Goal: Task Accomplishment & Management: Complete application form

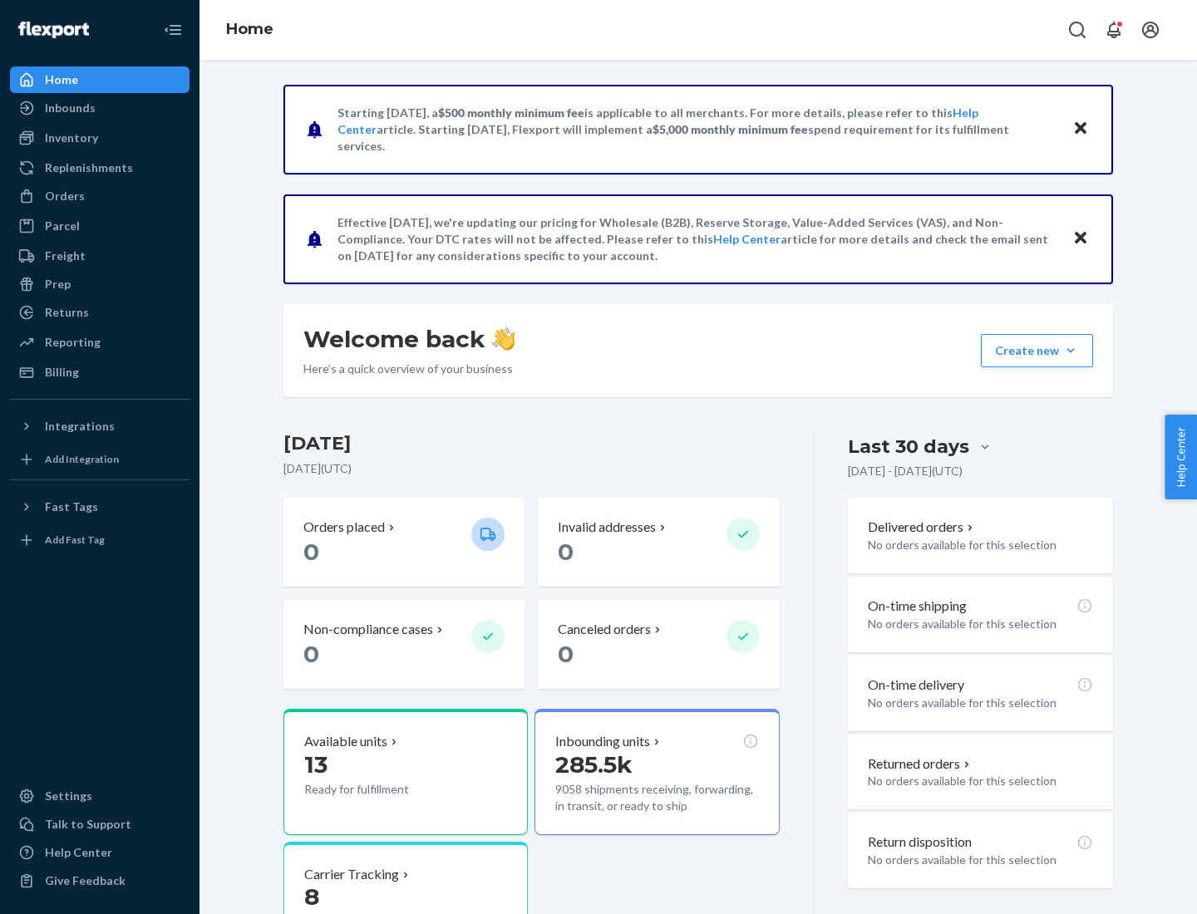
click at [1070, 351] on button "Create new Create new inbound Create new order Create new product" at bounding box center [1037, 350] width 112 height 33
click at [100, 108] on div "Inbounds" at bounding box center [100, 107] width 176 height 23
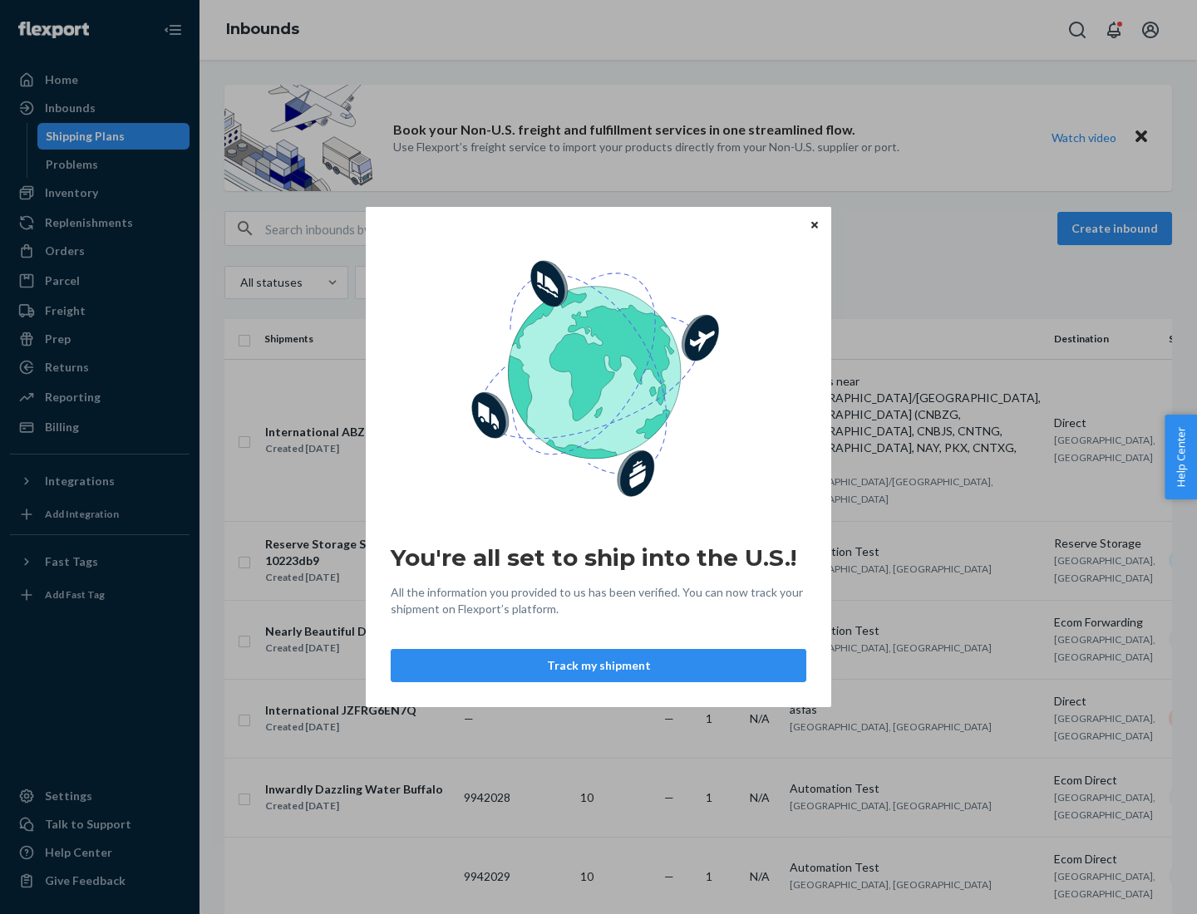
click at [598, 666] on button "Track my shipment" at bounding box center [599, 665] width 416 height 33
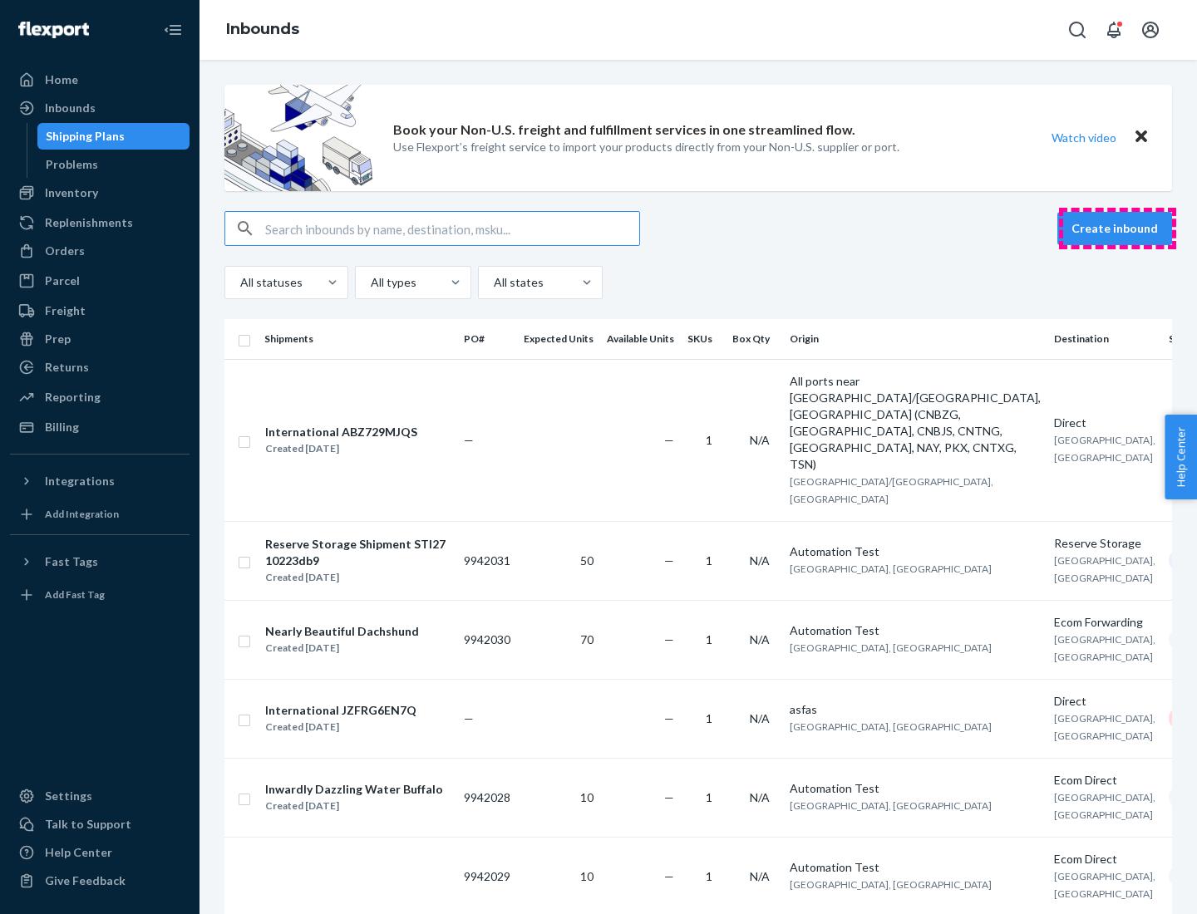
click at [1117, 229] on button "Create inbound" at bounding box center [1114, 228] width 115 height 33
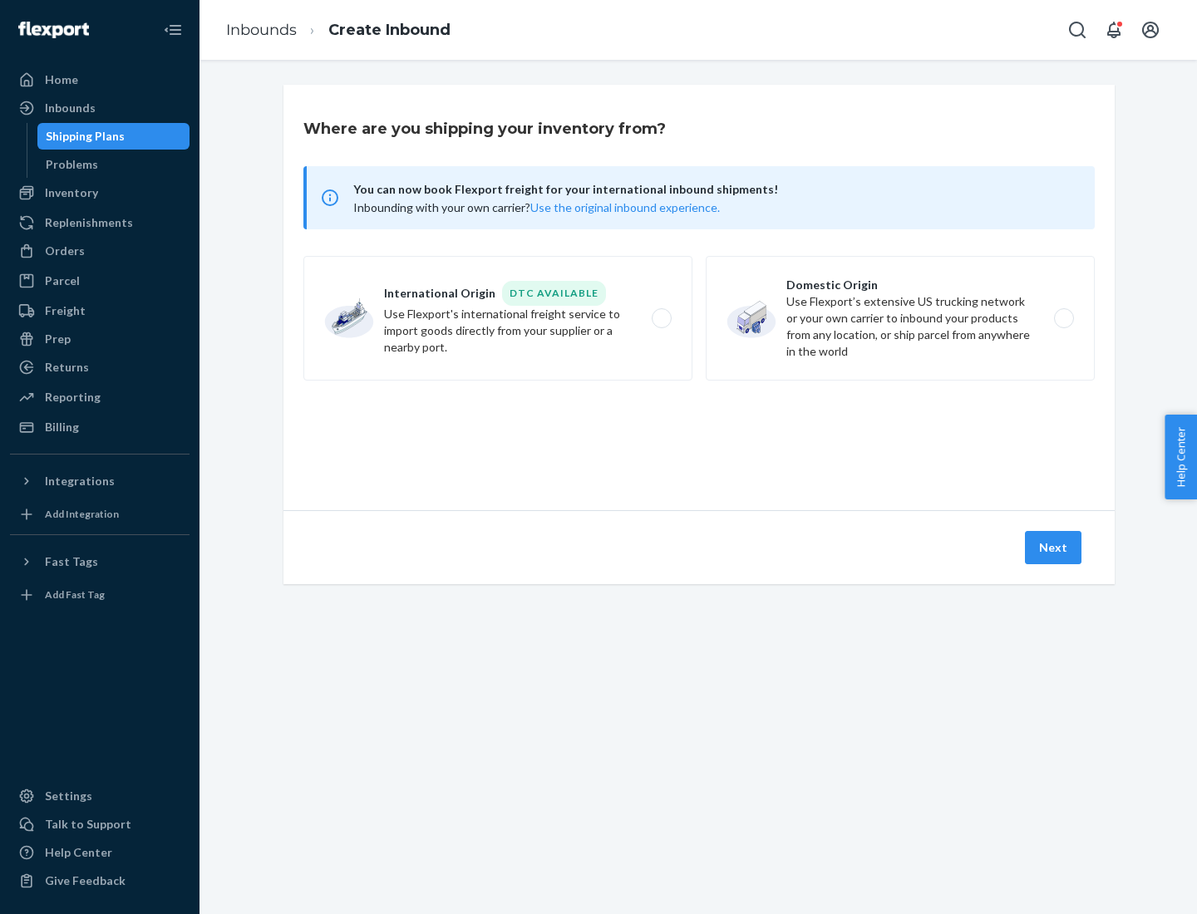
click at [498, 318] on label "International Origin DTC Available Use Flexport's international freight service…" at bounding box center [497, 318] width 389 height 125
click at [661, 318] on input "International Origin DTC Available Use Flexport's international freight service…" at bounding box center [666, 318] width 11 height 11
radio input "true"
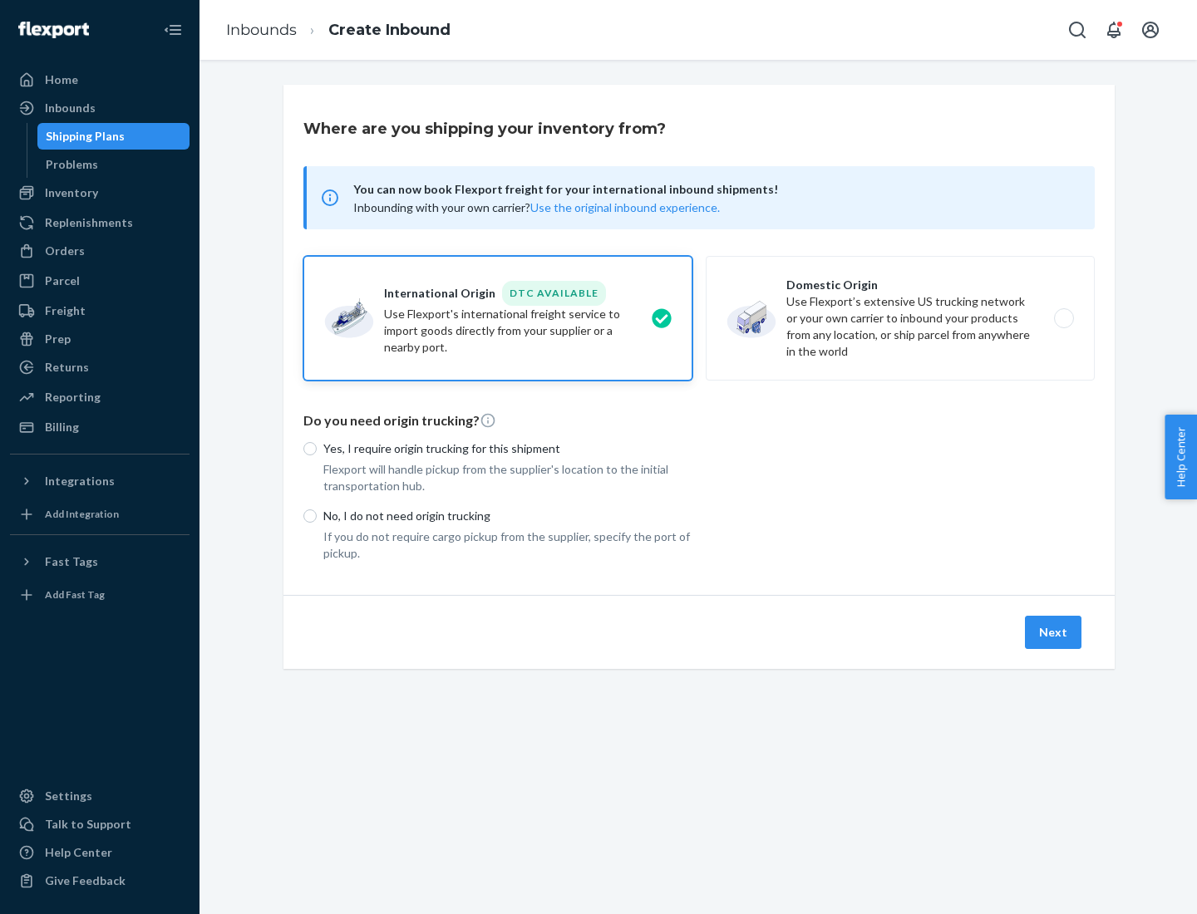
click at [508, 515] on p "No, I do not need origin trucking" at bounding box center [507, 516] width 369 height 17
click at [317, 515] on input "No, I do not need origin trucking" at bounding box center [309, 515] width 13 height 13
radio input "true"
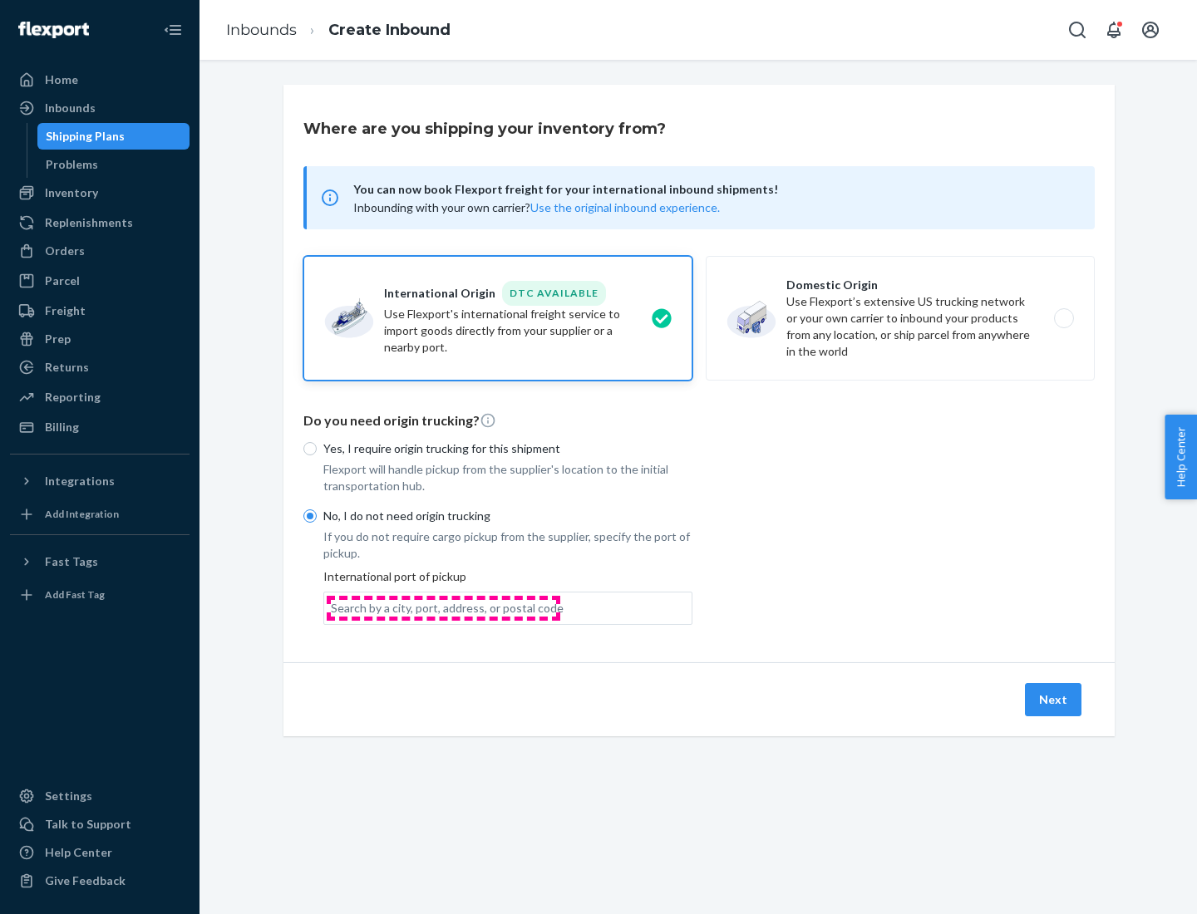
click at [443, 608] on div "Search by a city, port, address, or postal code" at bounding box center [447, 608] width 233 height 17
click at [332, 608] on input "Search by a city, port, address, or postal code" at bounding box center [332, 608] width 2 height 17
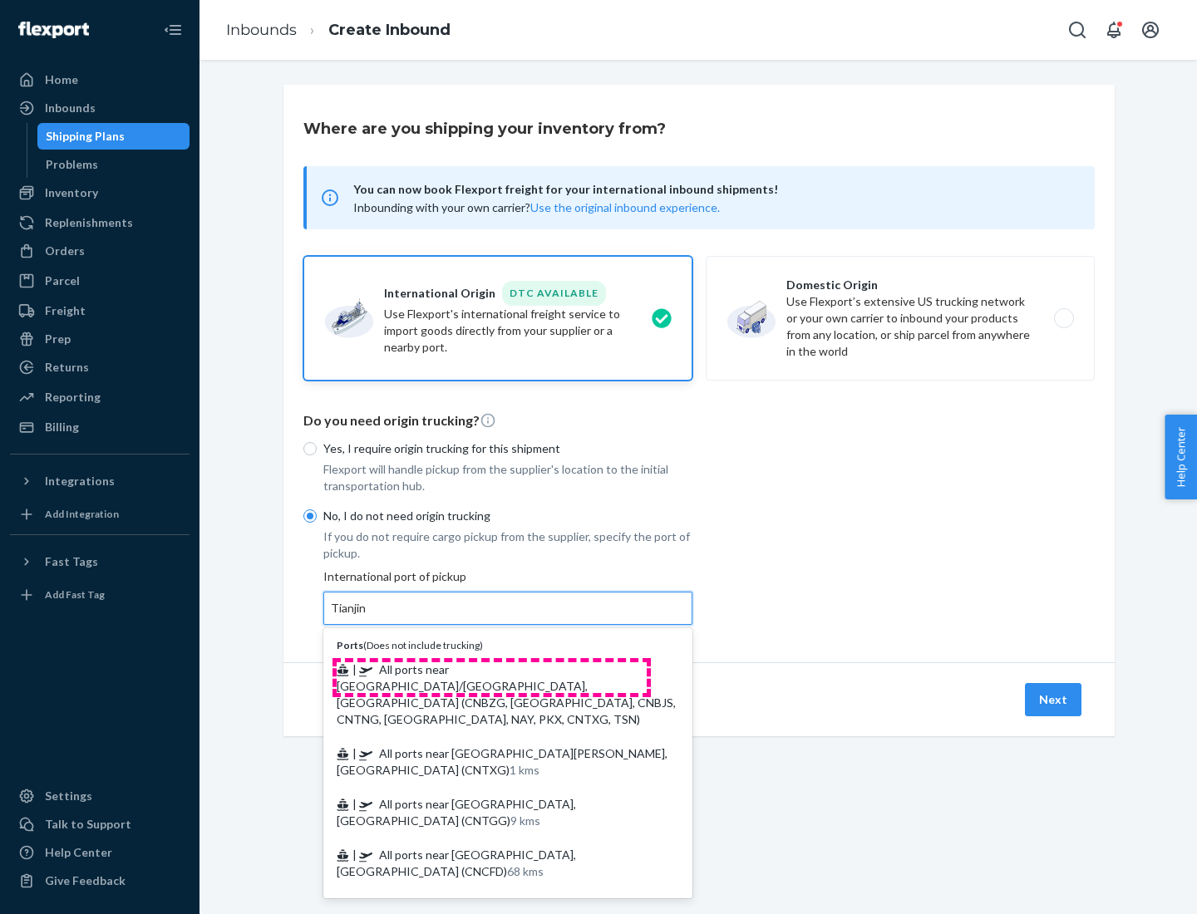
click at [491, 669] on span "| All ports near [GEOGRAPHIC_DATA]/[GEOGRAPHIC_DATA], [GEOGRAPHIC_DATA] (CNBZG,…" at bounding box center [506, 694] width 339 height 64
click at [367, 617] on input "Tianjin" at bounding box center [349, 608] width 37 height 17
type input "All ports near [GEOGRAPHIC_DATA]/[GEOGRAPHIC_DATA], [GEOGRAPHIC_DATA] (CNBZG, […"
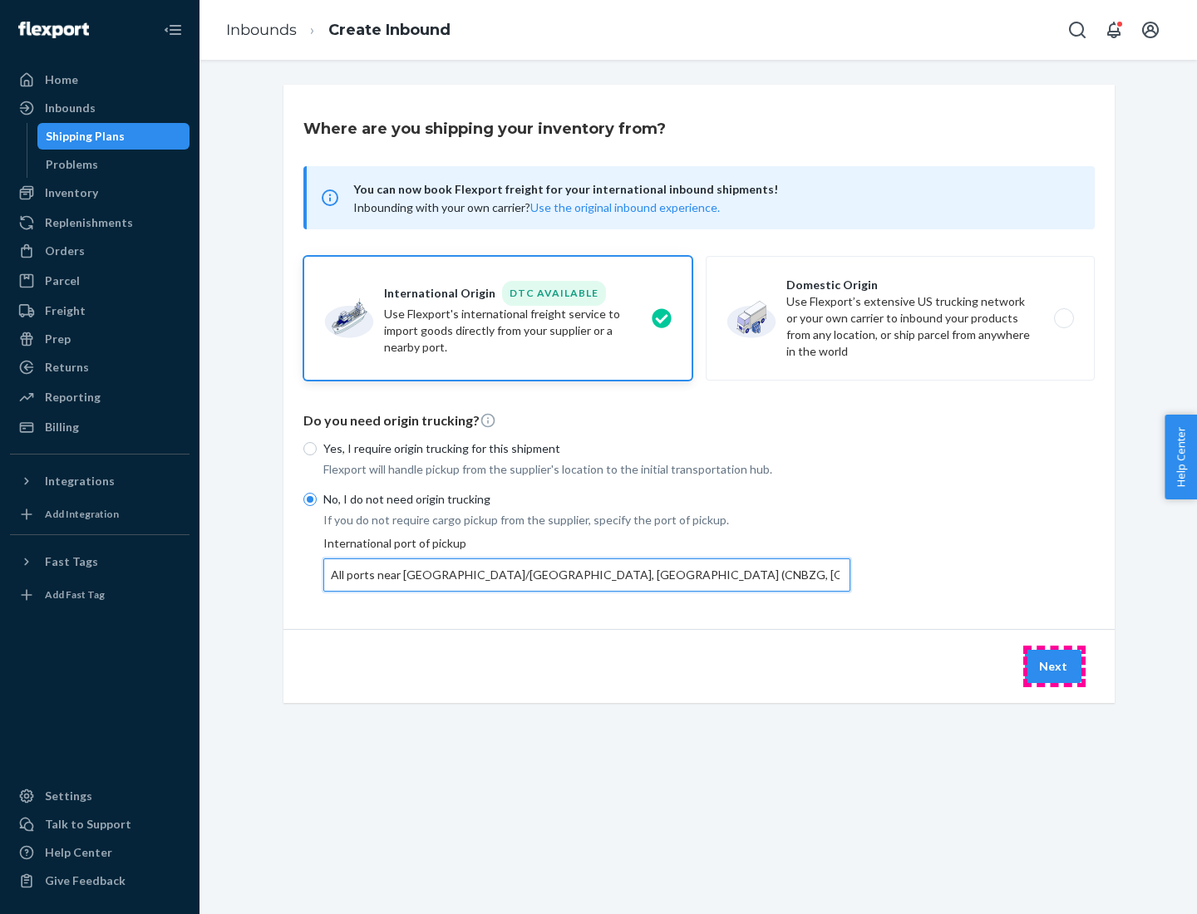
click at [1054, 666] on button "Next" at bounding box center [1053, 666] width 57 height 33
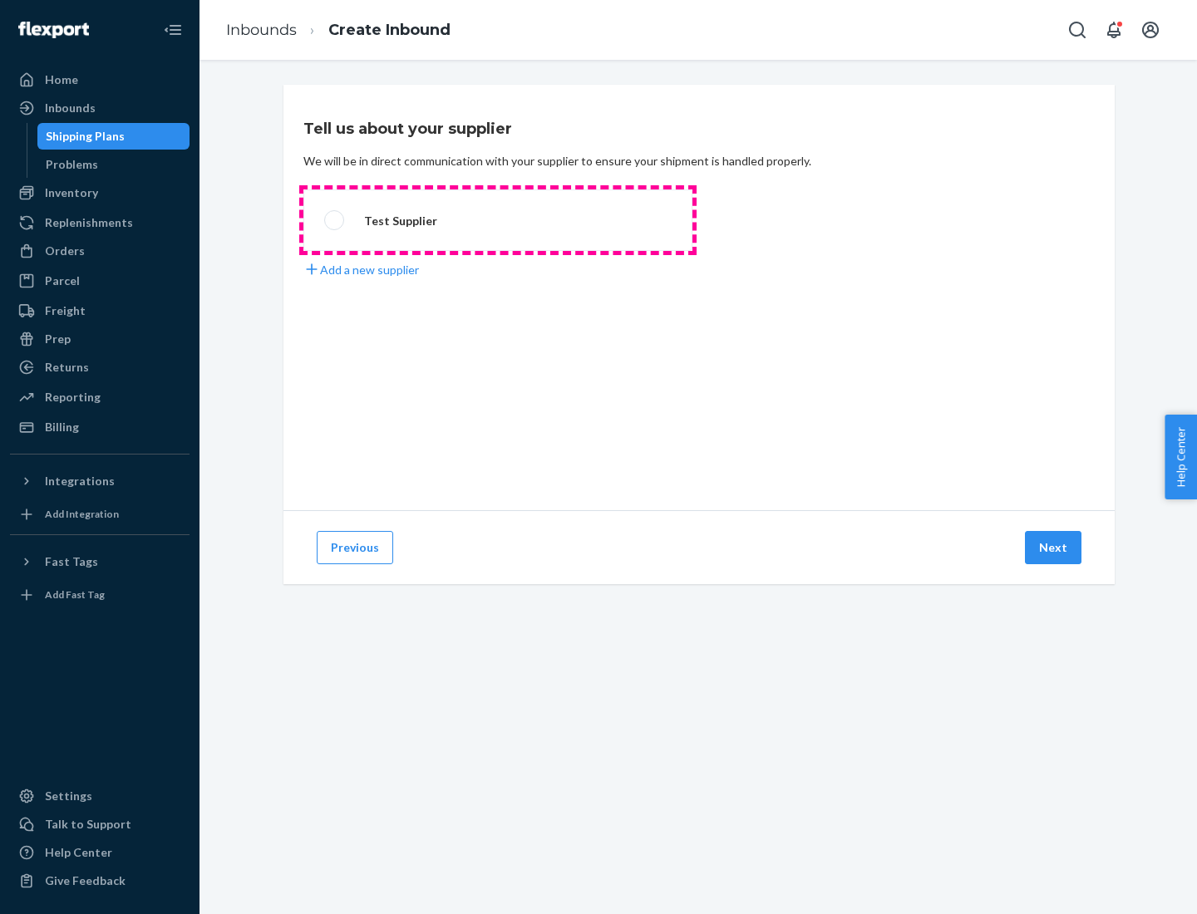
click at [498, 220] on label "Test Supplier" at bounding box center [497, 220] width 389 height 62
click at [335, 220] on input "Test Supplier" at bounding box center [329, 220] width 11 height 11
radio input "true"
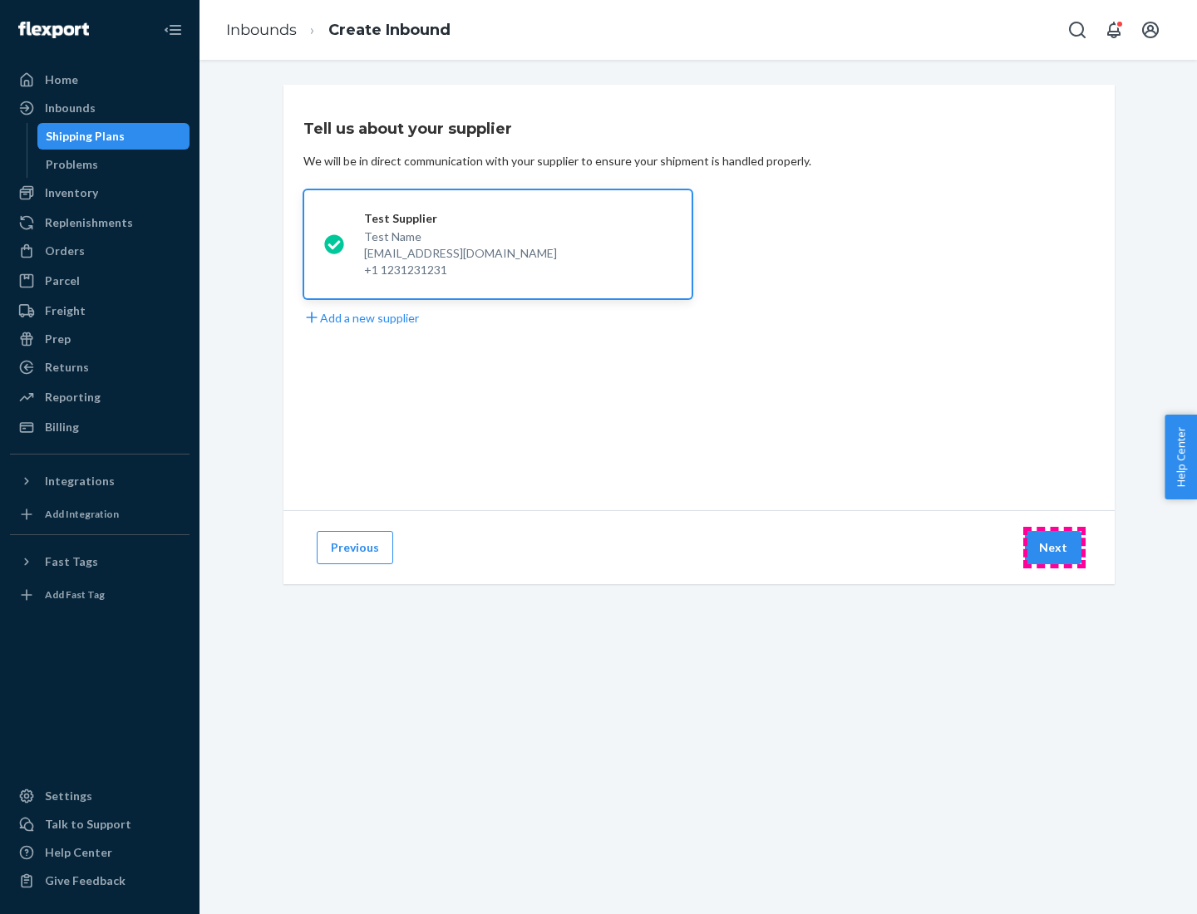
click at [1054, 548] on button "Next" at bounding box center [1053, 547] width 57 height 33
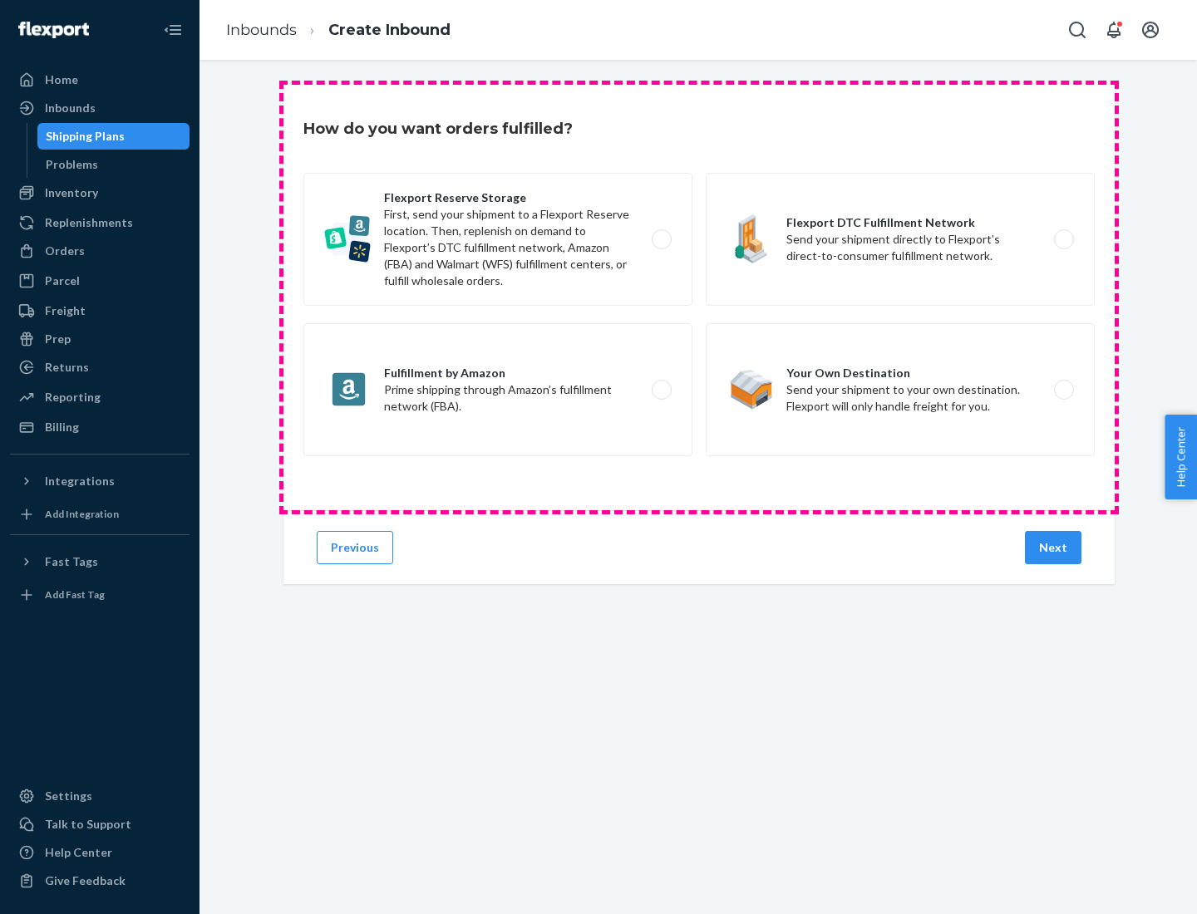
click at [699, 298] on div "Flexport Reserve Storage First, send your shipment to a Flexport Reserve locati…" at bounding box center [698, 317] width 791 height 288
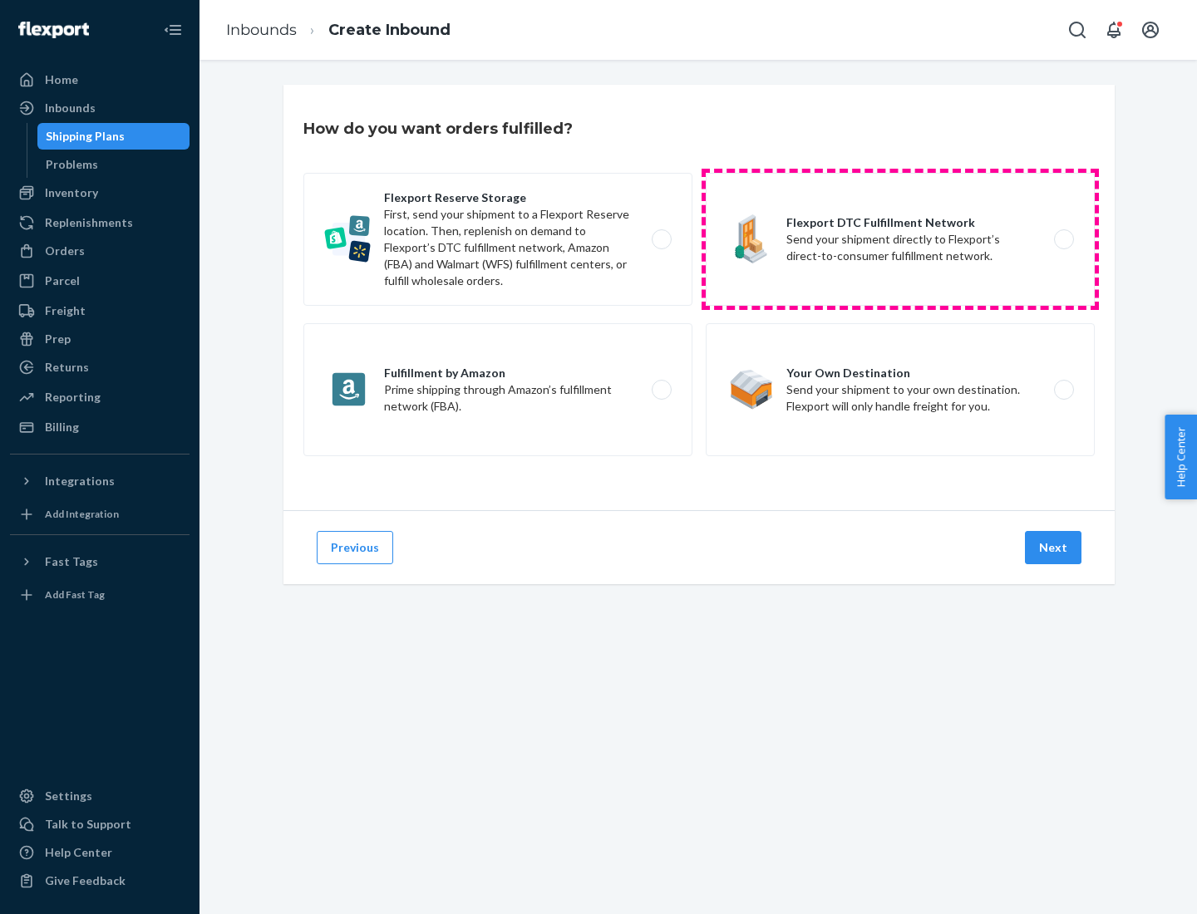
click at [900, 239] on label "Flexport DTC Fulfillment Network Send your shipment directly to Flexport’s dire…" at bounding box center [900, 239] width 389 height 133
click at [1063, 239] on input "Flexport DTC Fulfillment Network Send your shipment directly to Flexport’s dire…" at bounding box center [1068, 239] width 11 height 11
radio input "true"
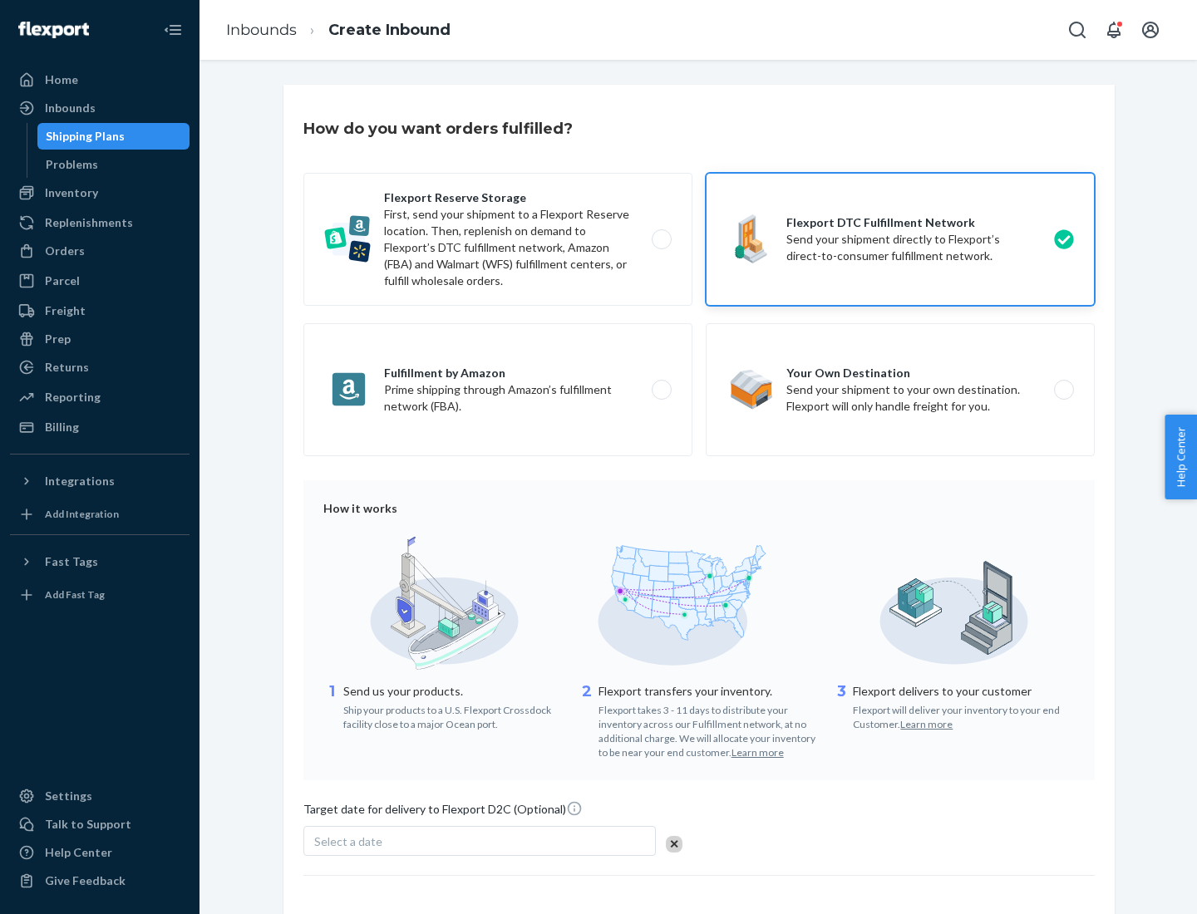
scroll to position [122, 0]
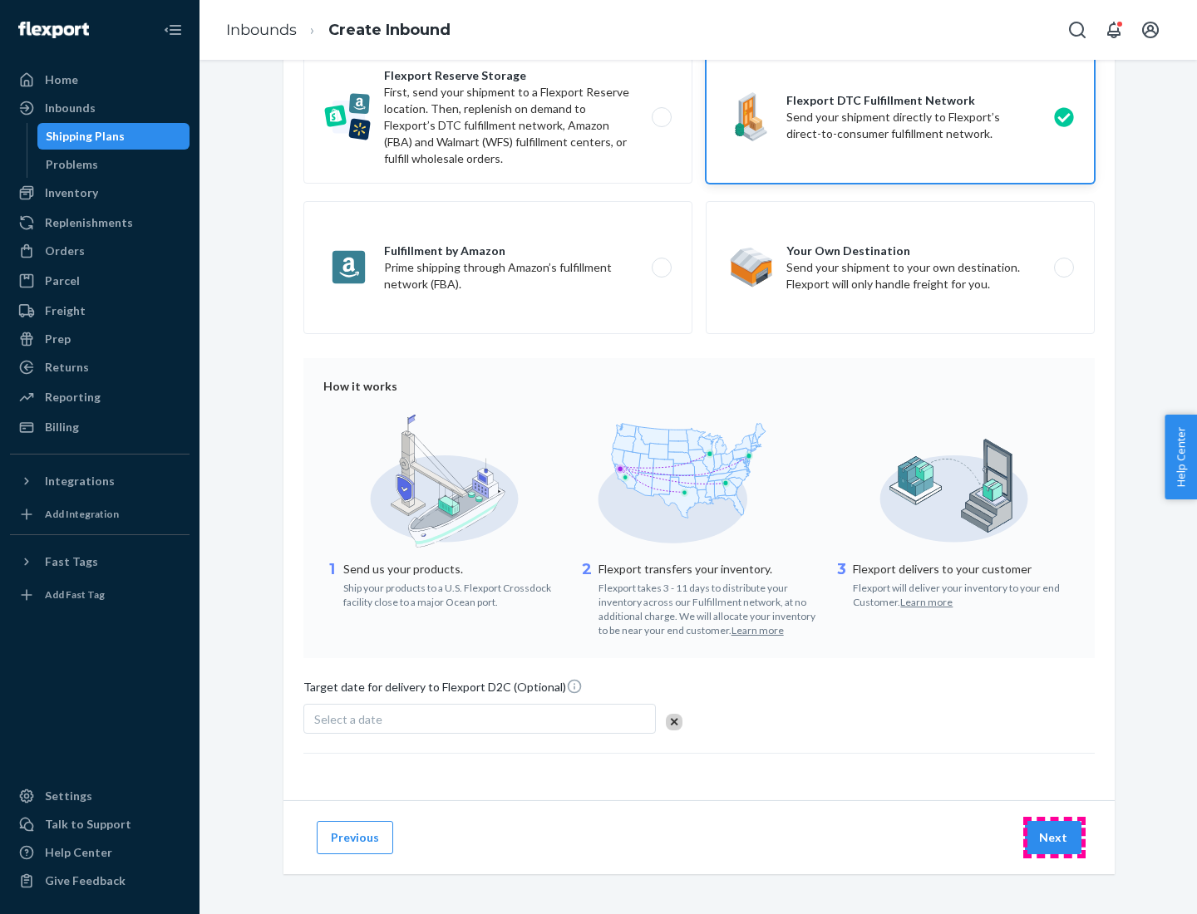
click at [1054, 837] on button "Next" at bounding box center [1053, 837] width 57 height 33
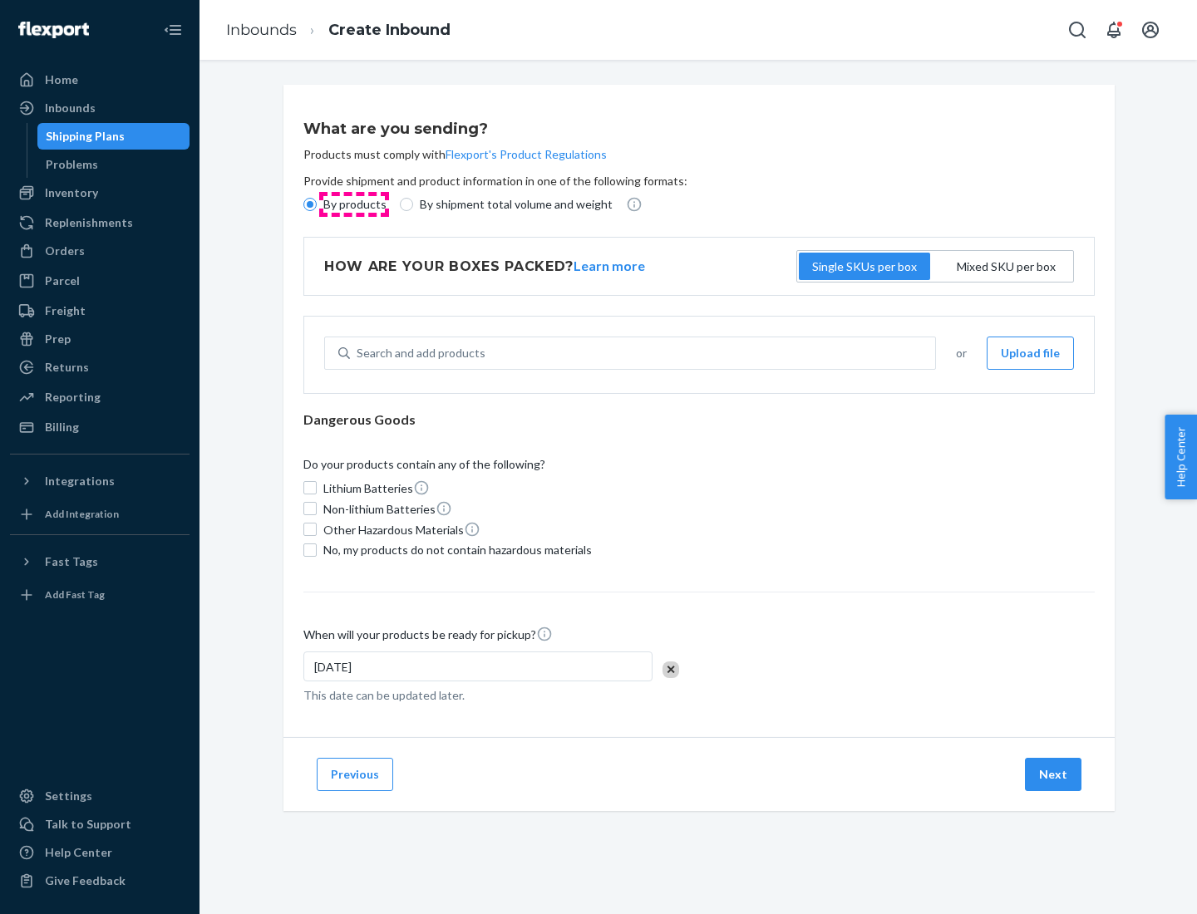
click at [353, 204] on p "By products" at bounding box center [354, 204] width 63 height 17
click at [317, 204] on input "By products" at bounding box center [309, 204] width 13 height 13
click at [418, 353] on div "Search and add products" at bounding box center [421, 353] width 129 height 17
click at [358, 353] on input "Search and add products" at bounding box center [358, 353] width 2 height 17
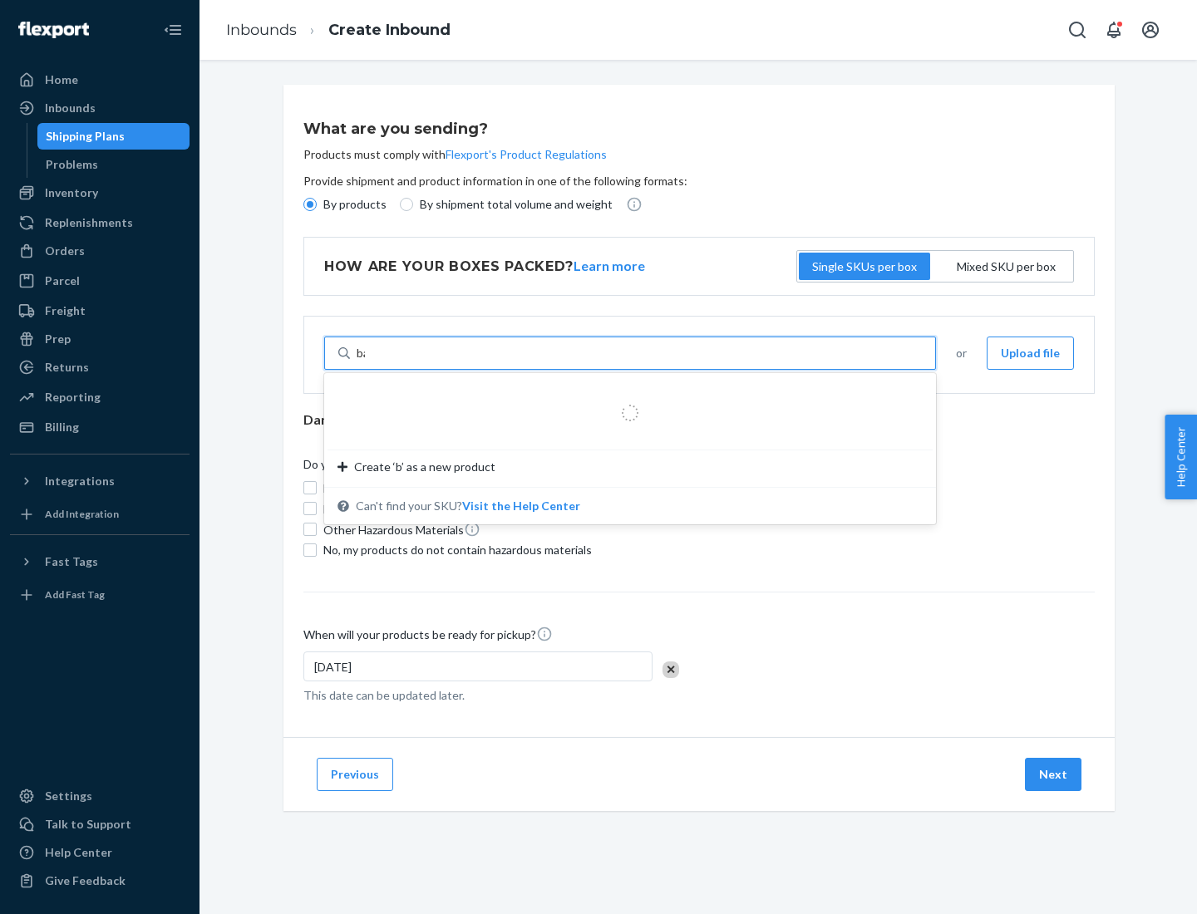
type input "basic"
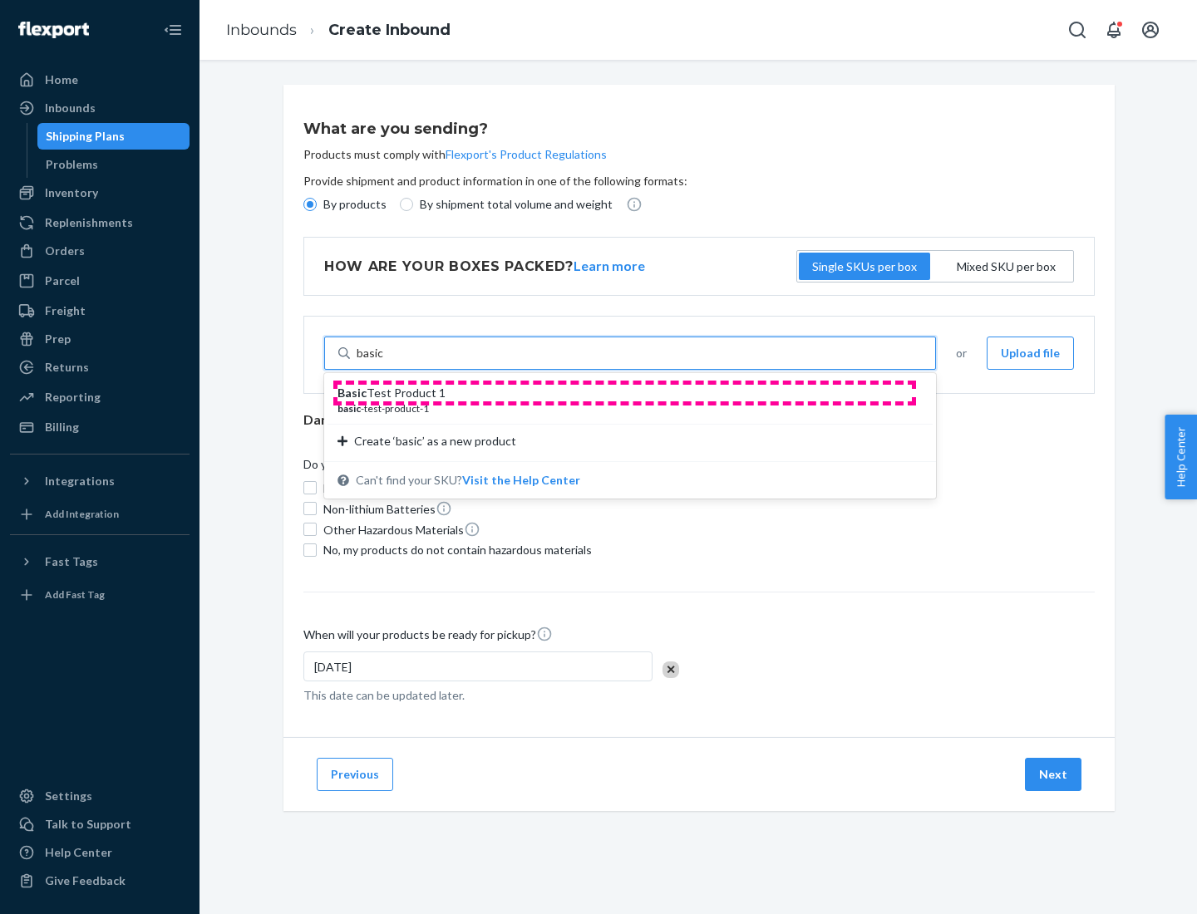
click at [624, 393] on div "Basic Test Product 1" at bounding box center [623, 393] width 572 height 17
click at [384, 362] on input "basic" at bounding box center [370, 353] width 27 height 17
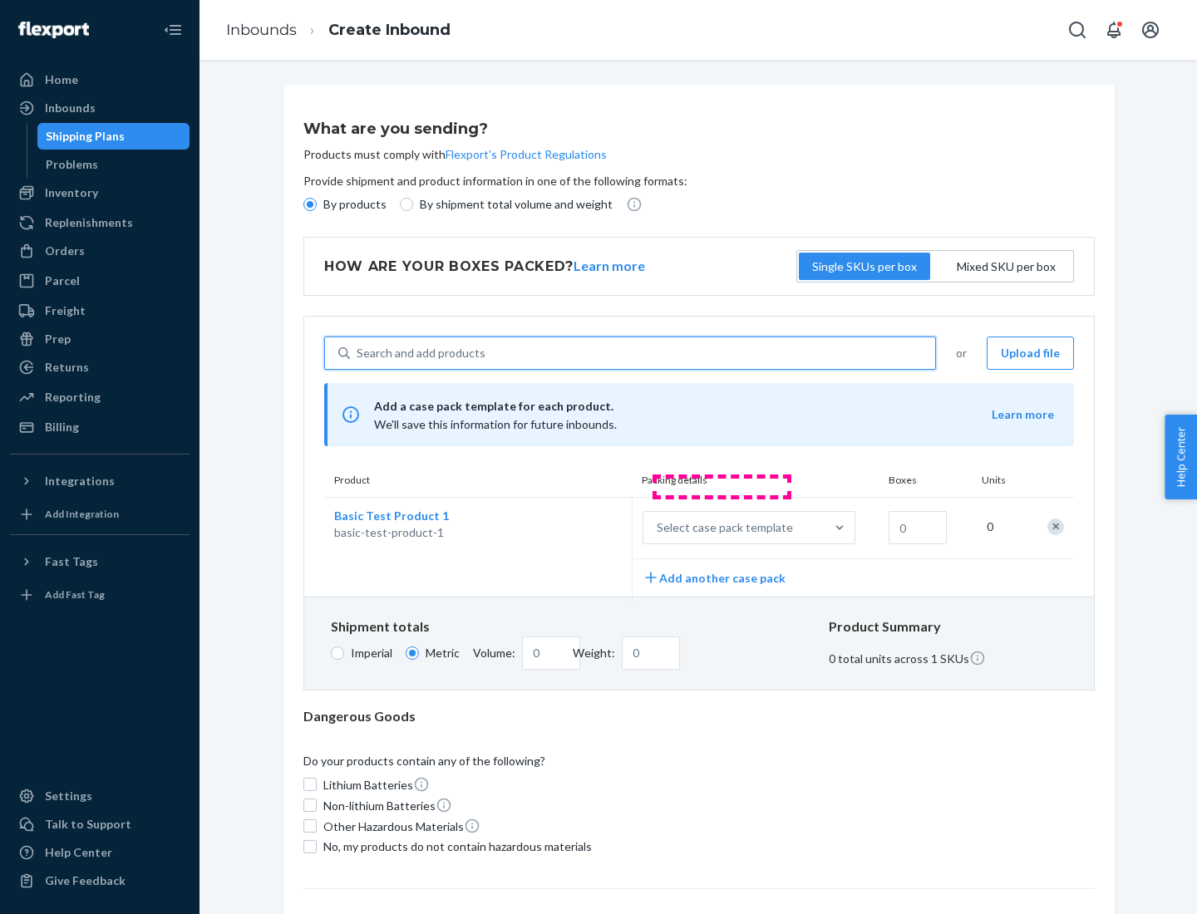
scroll to position [41, 0]
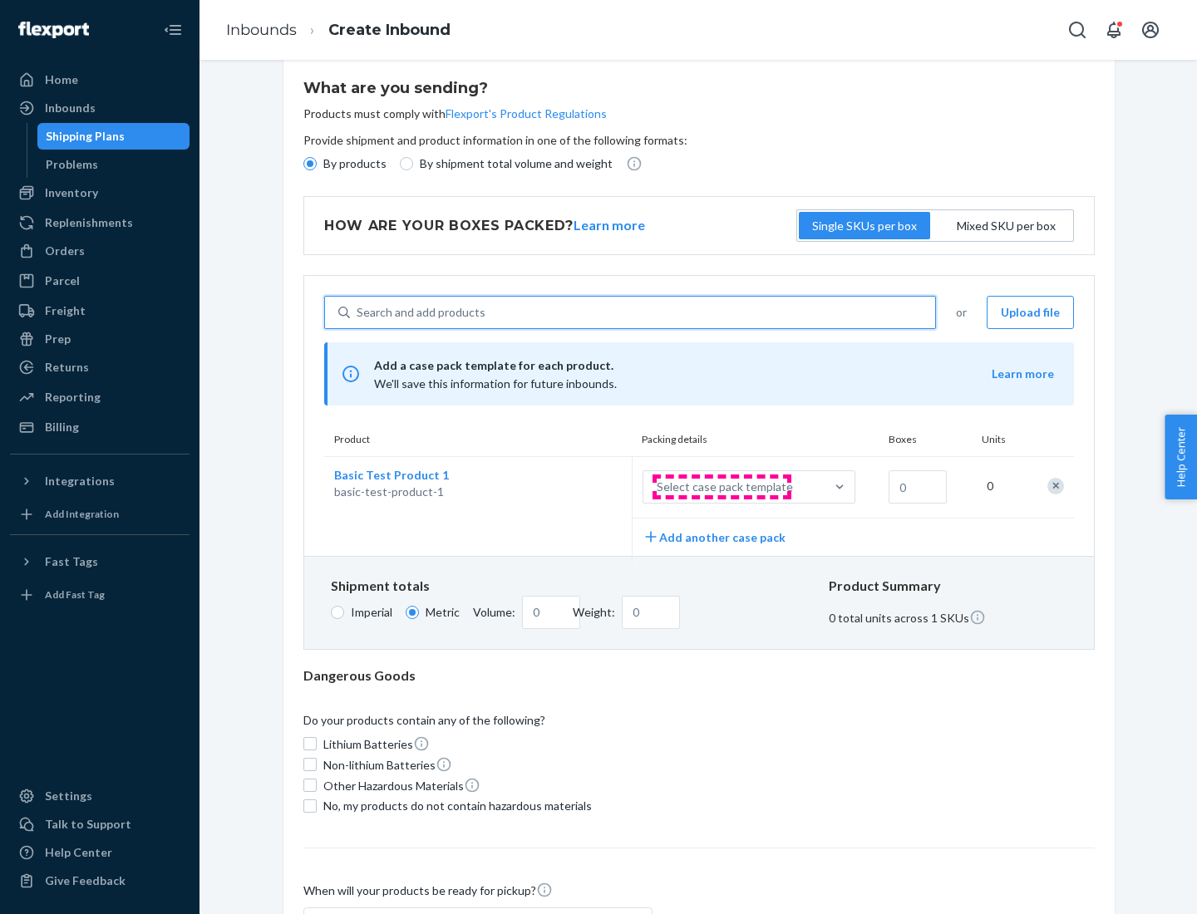
click at [721, 487] on div "Select case pack template" at bounding box center [725, 487] width 136 height 17
click at [574, 487] on input "Select case pack template" at bounding box center [574, 487] width 0 height 0
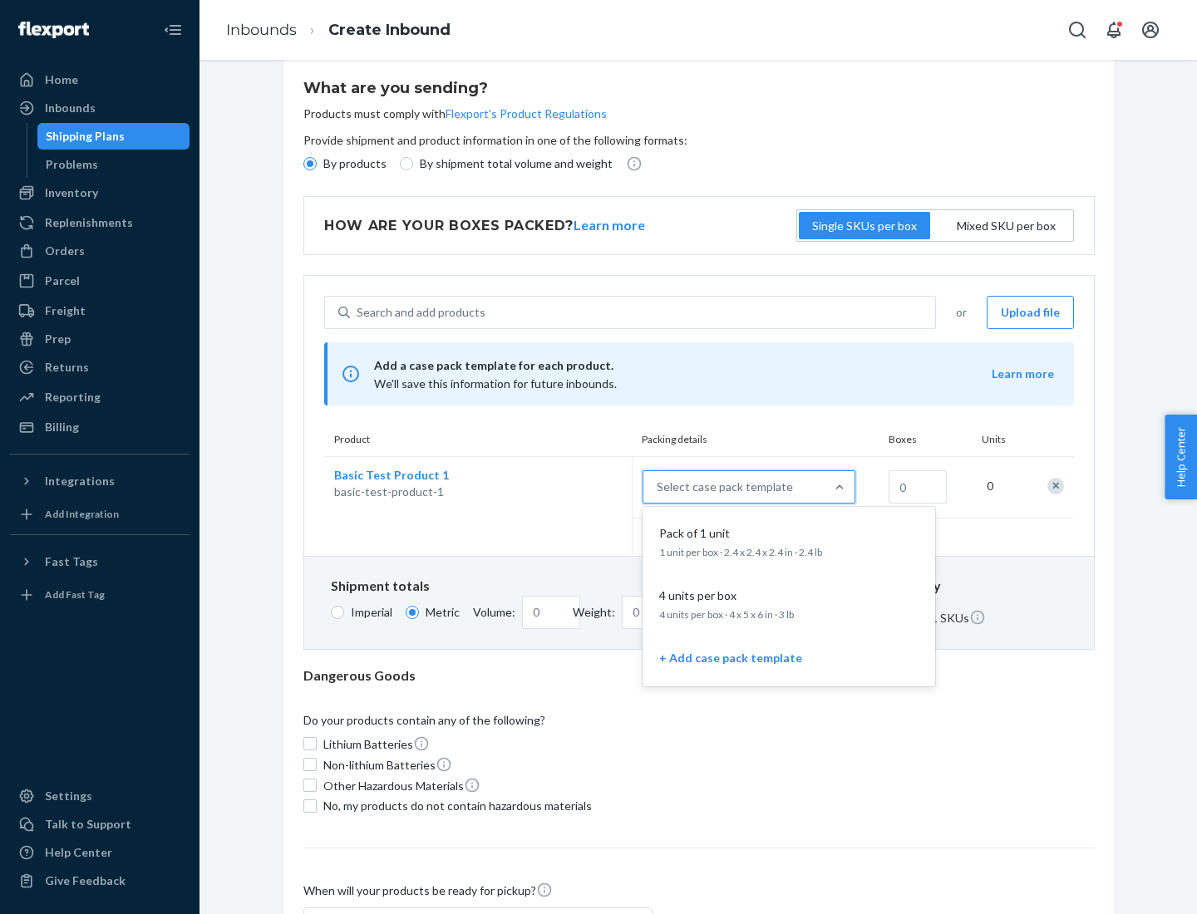
scroll to position [96, 0]
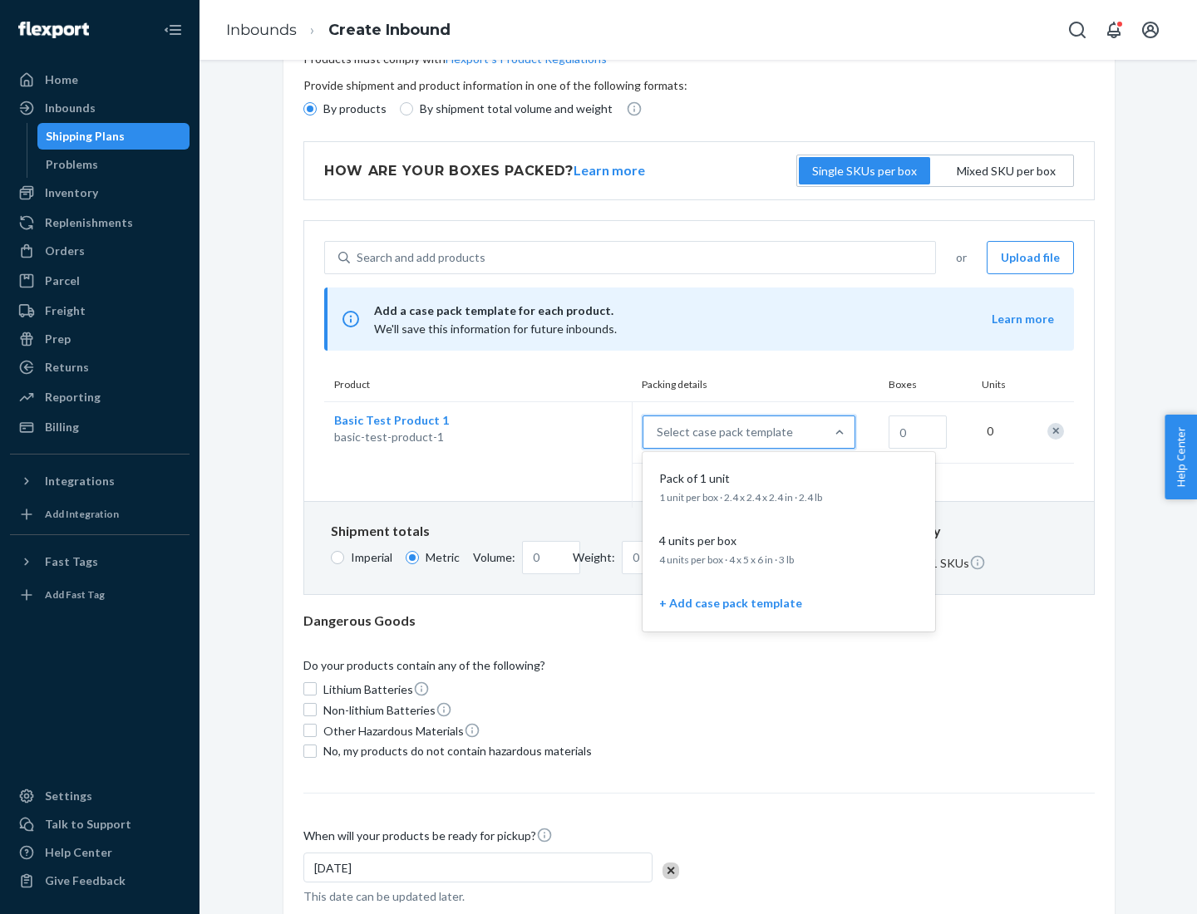
click at [789, 486] on div "Pack of 1 unit" at bounding box center [785, 478] width 266 height 17
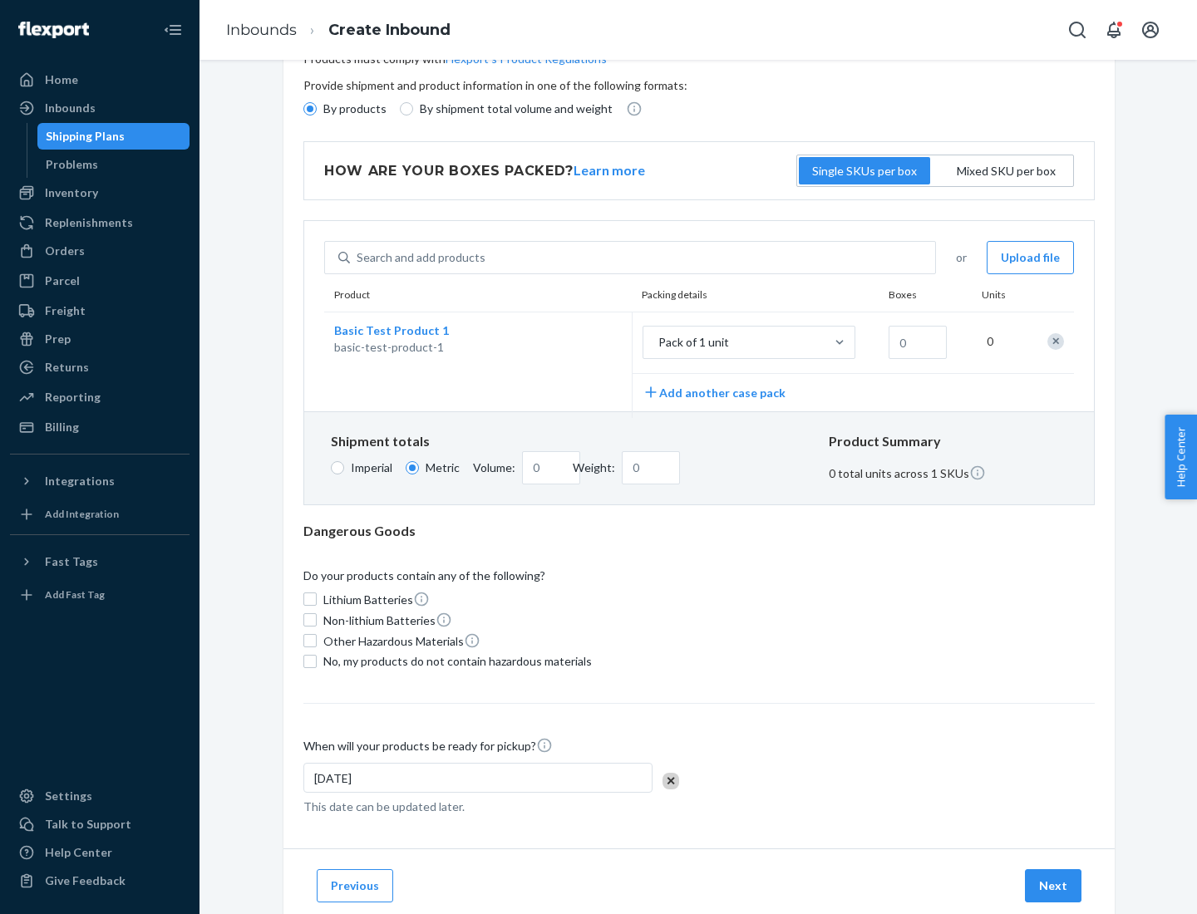
scroll to position [0, 0]
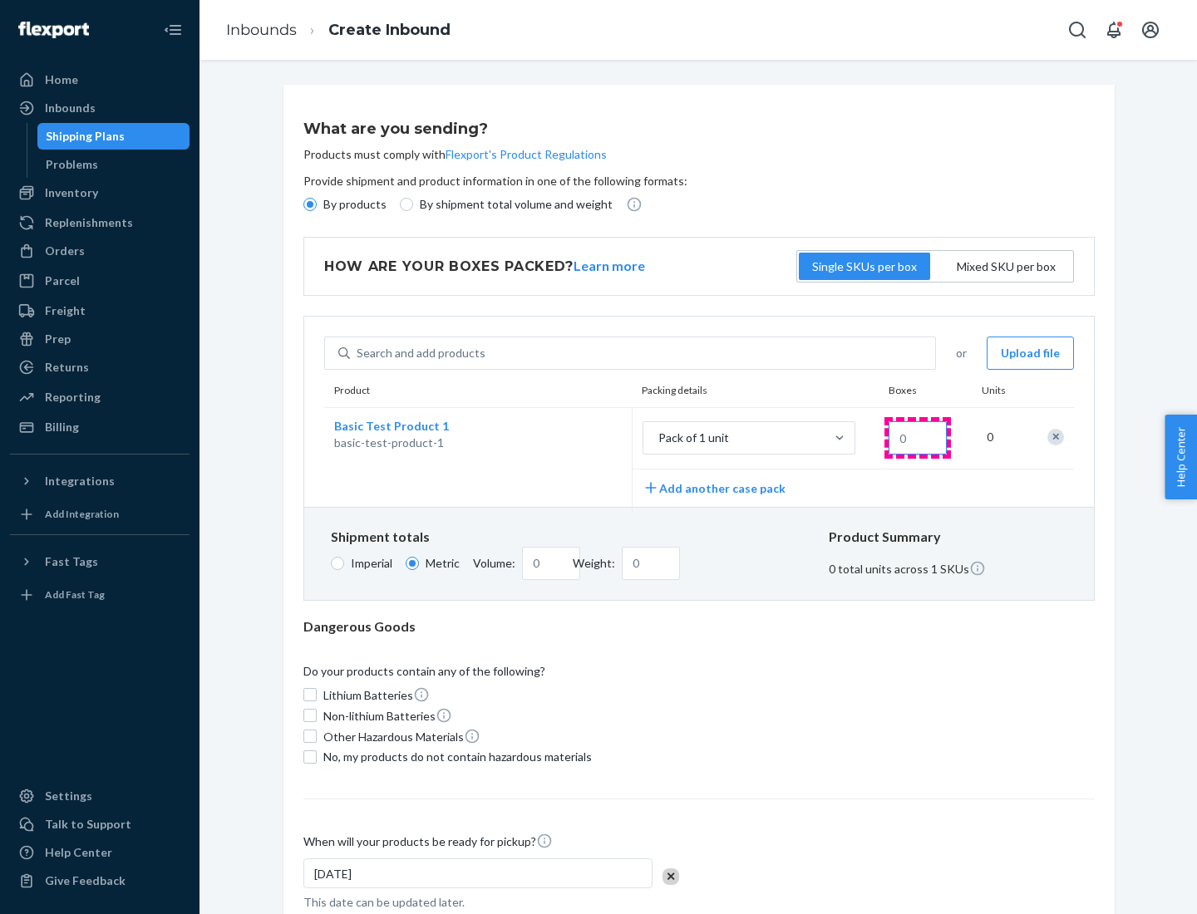
type input "1.09"
type input "1"
type input "10.89"
type input "10"
type input "0.02"
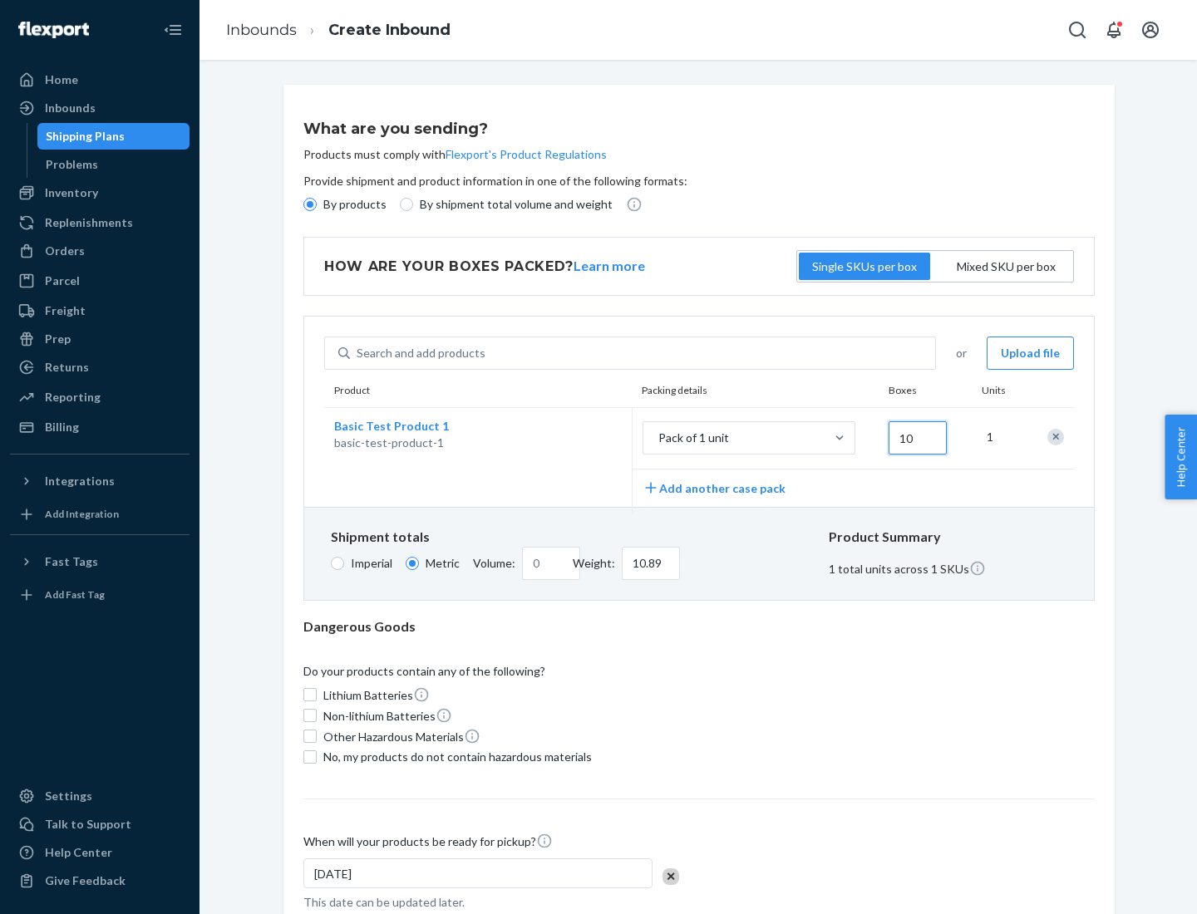
type input "108.86"
type input "100"
type input "0.23"
type input "1088.62"
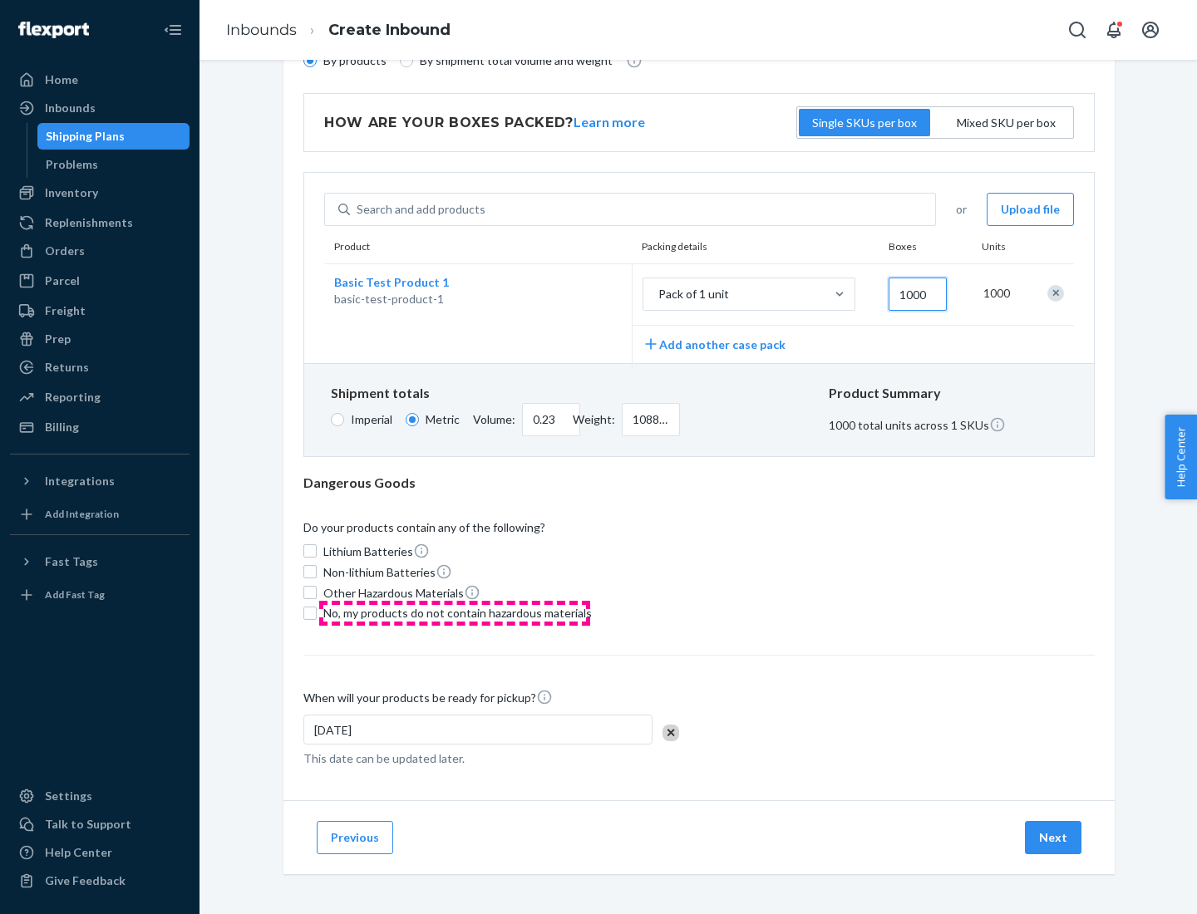
type input "1000"
click at [455, 613] on span "No, my products do not contain hazardous materials" at bounding box center [457, 613] width 268 height 17
click at [317, 613] on input "No, my products do not contain hazardous materials" at bounding box center [309, 613] width 13 height 13
checkbox input "true"
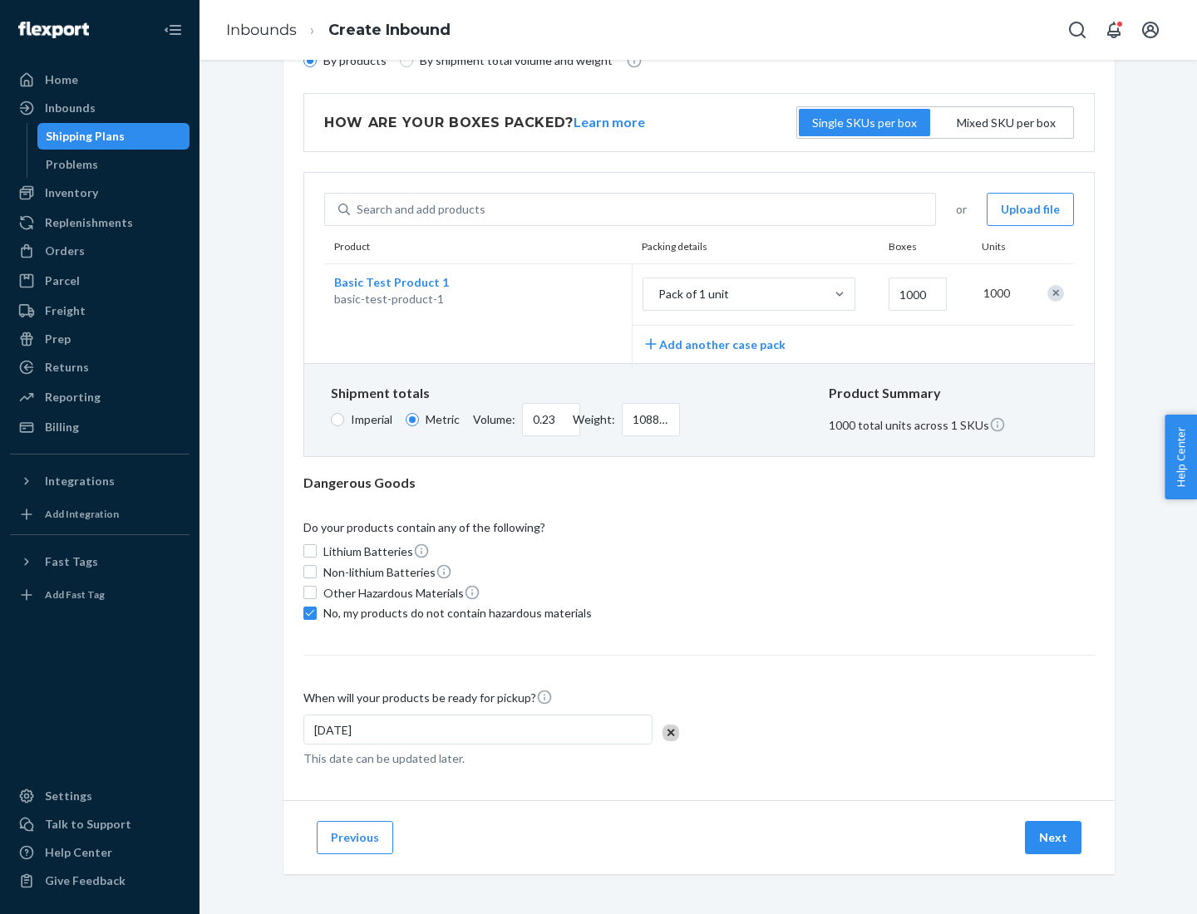
click at [1054, 837] on button "Next" at bounding box center [1053, 837] width 57 height 33
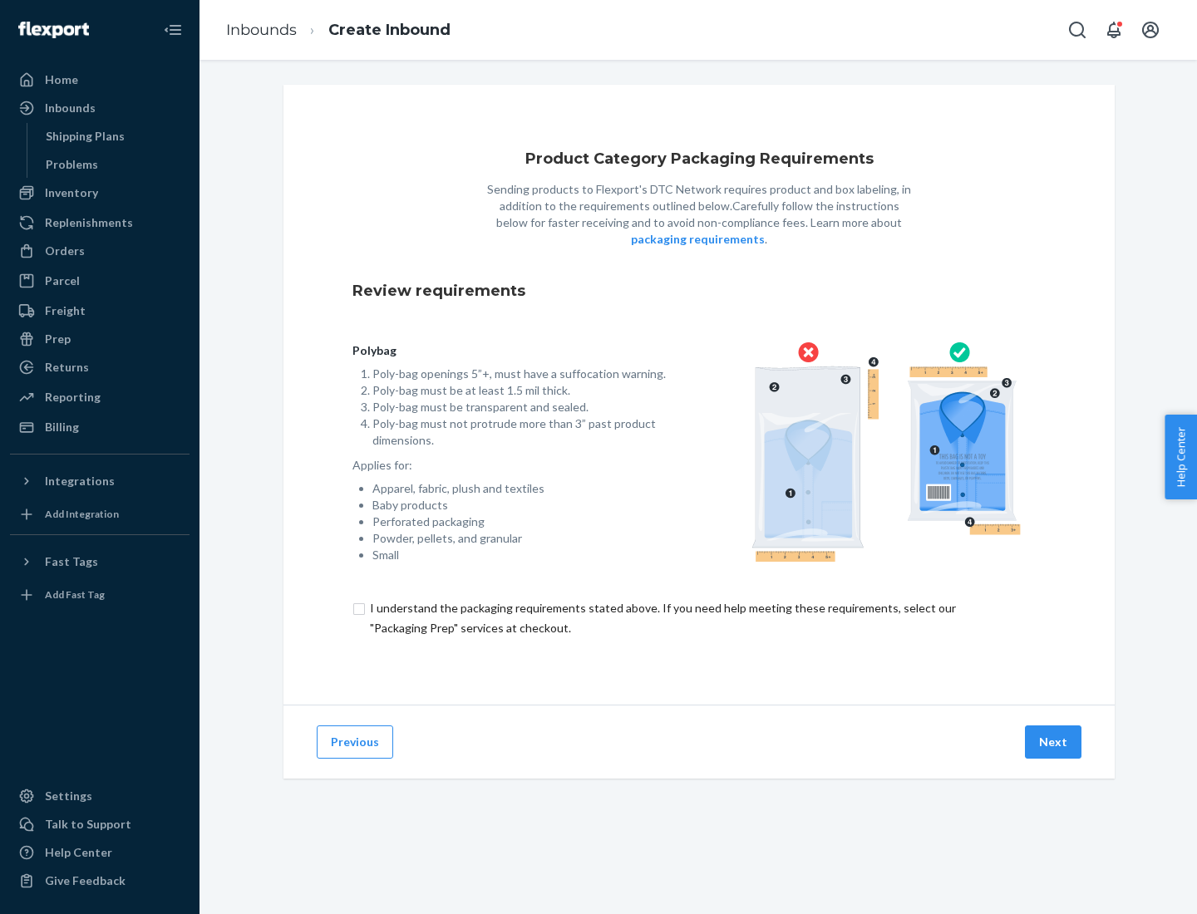
click at [699, 618] on input "checkbox" at bounding box center [698, 618] width 693 height 40
checkbox input "true"
click at [1054, 741] on button "Next" at bounding box center [1053, 742] width 57 height 33
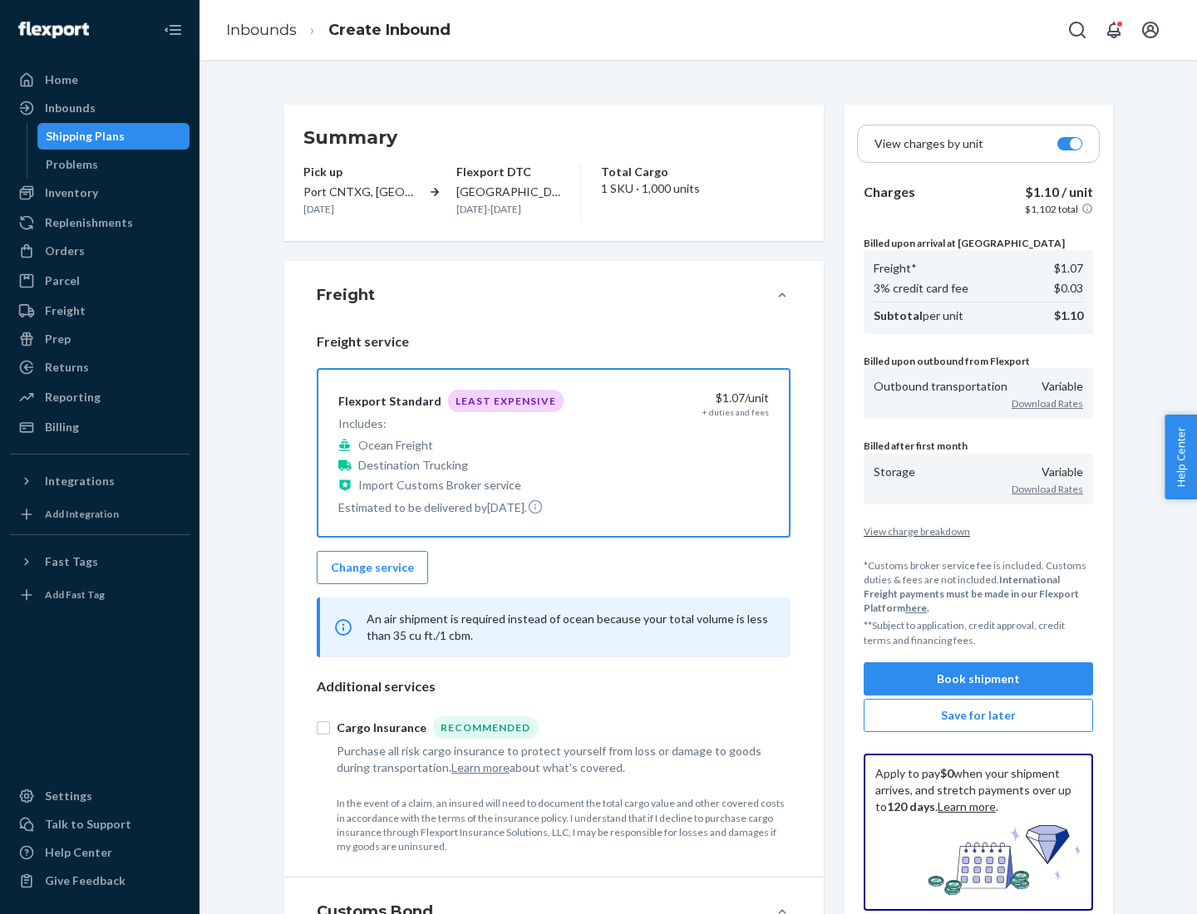
scroll to position [192, 0]
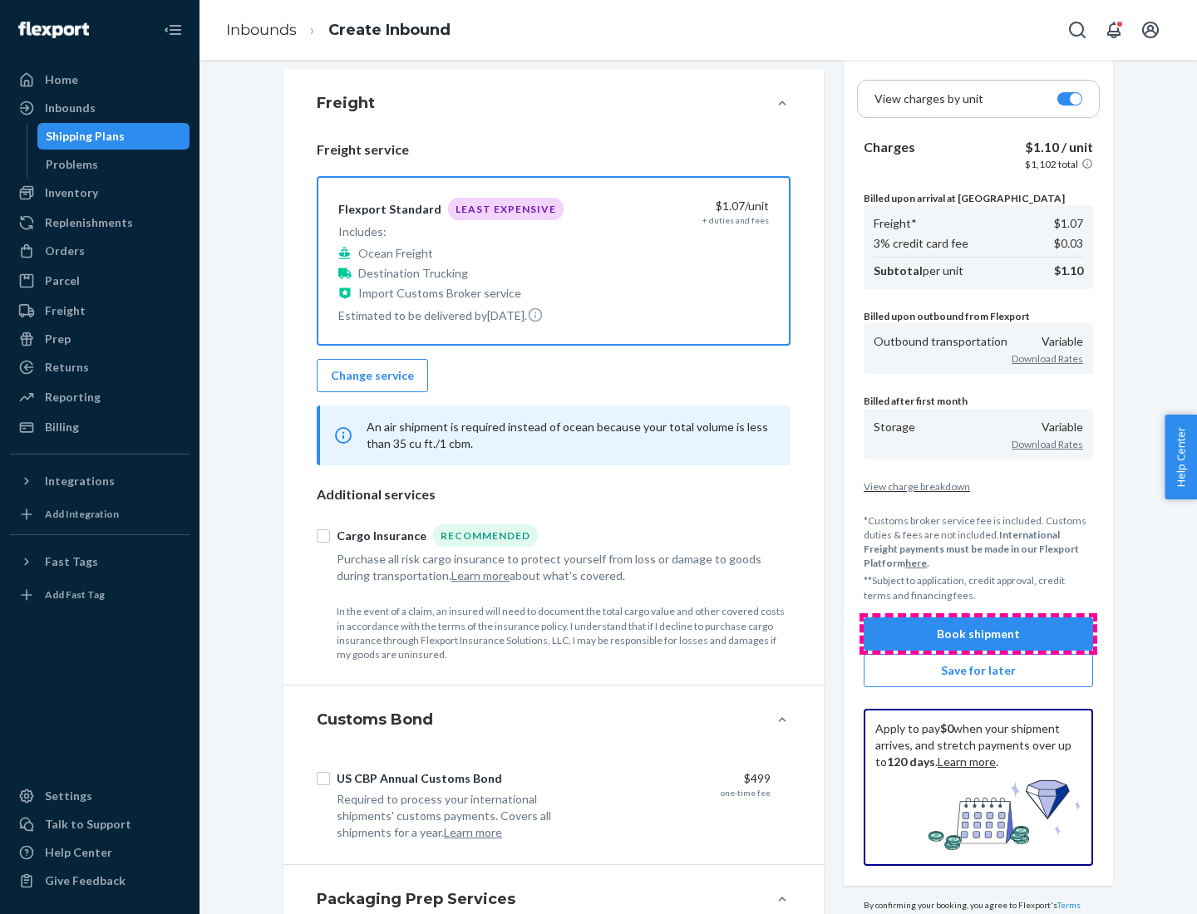
click at [978, 633] on button "Book shipment" at bounding box center [978, 634] width 229 height 33
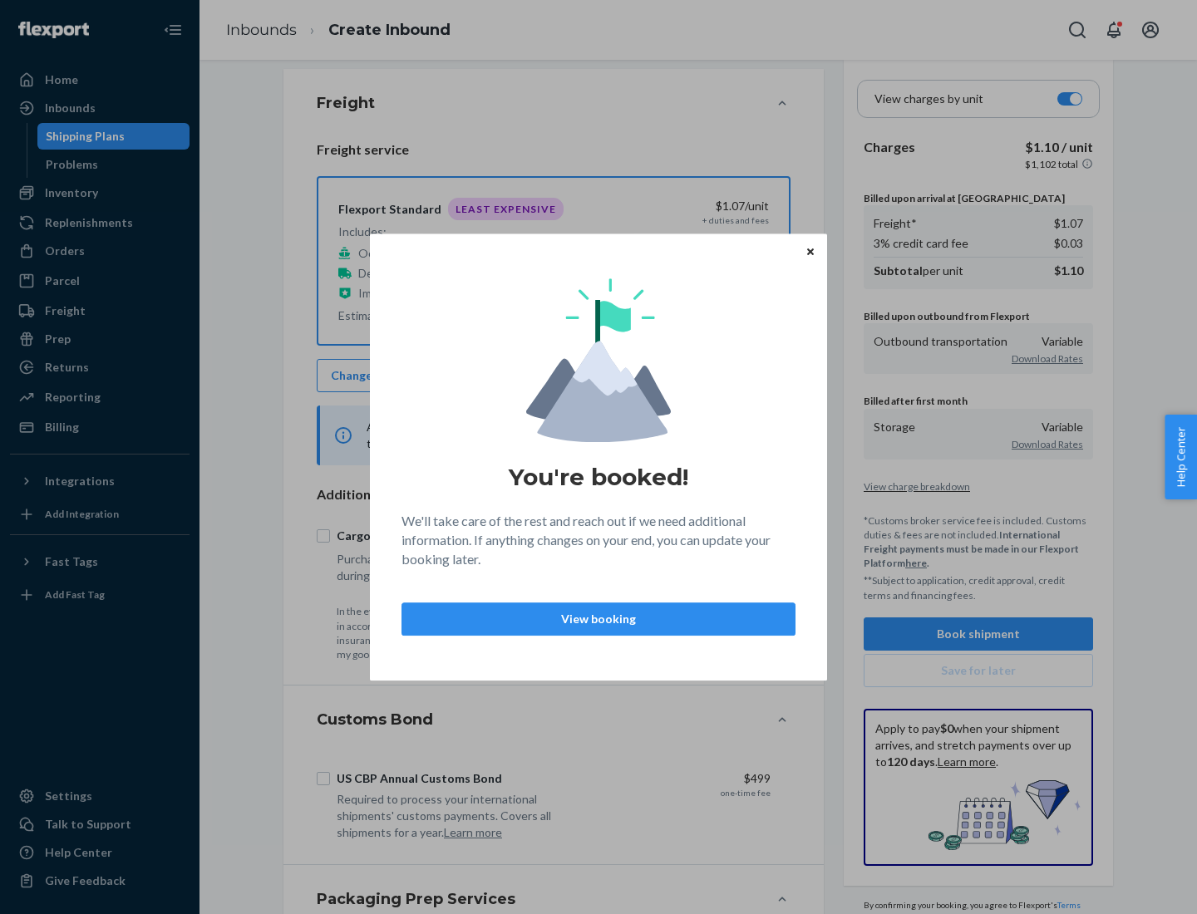
click at [598, 618] on p "View booking" at bounding box center [599, 619] width 366 height 17
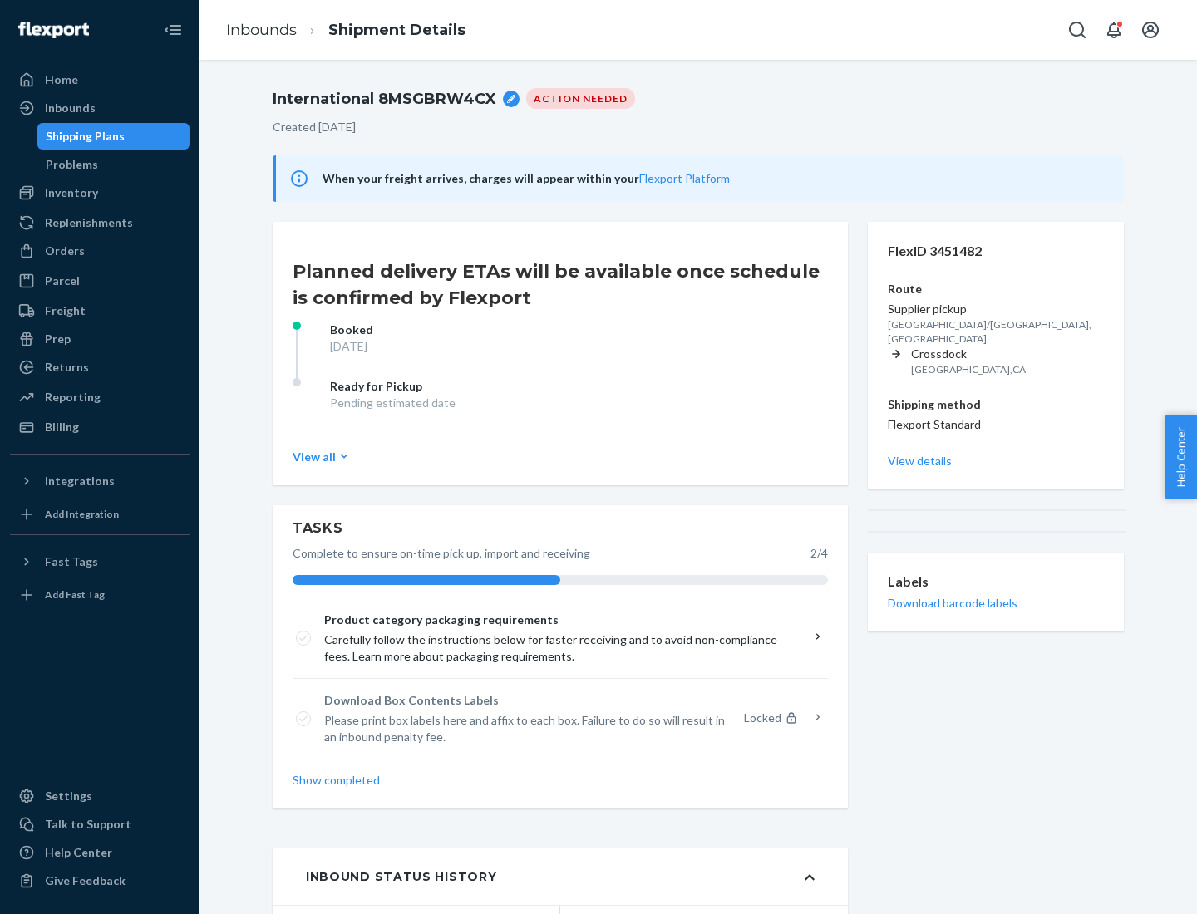
scroll to position [133, 0]
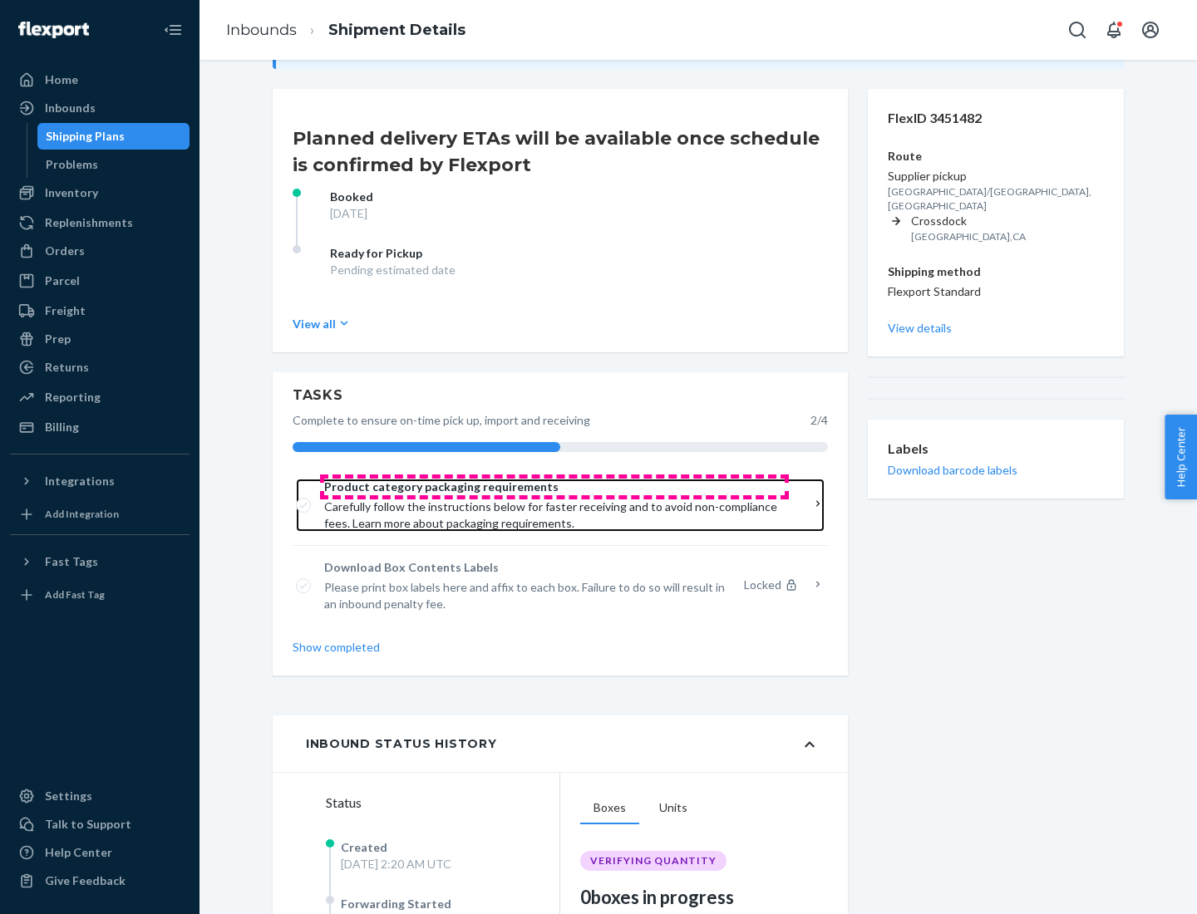
click at [554, 487] on span "Product category packaging requirements" at bounding box center [554, 487] width 460 height 17
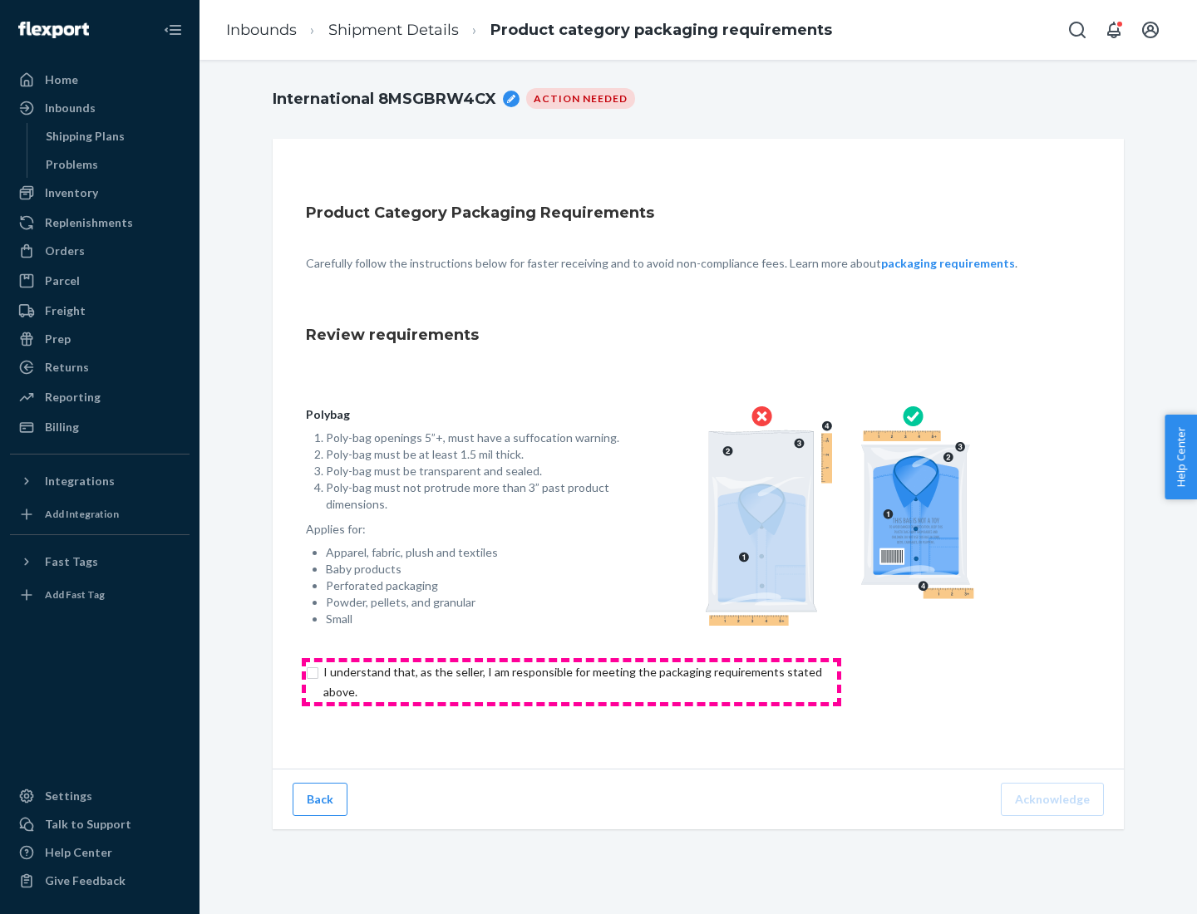
click at [571, 682] on input "checkbox" at bounding box center [582, 682] width 553 height 40
checkbox input "true"
